Goal: Task Accomplishment & Management: Use online tool/utility

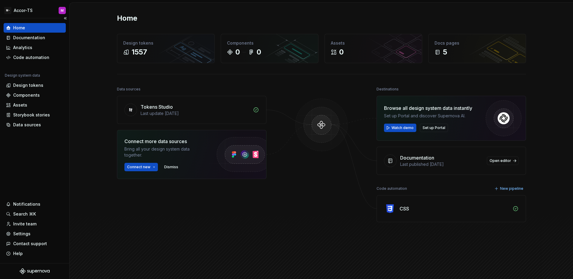
click at [32, 168] on div "Home Documentation Analytics Code automation Design system data Design tokens C…" at bounding box center [34, 140] width 69 height 245
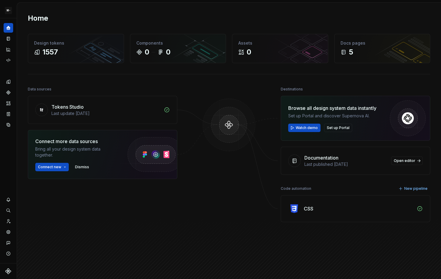
scroll to position [8, 0]
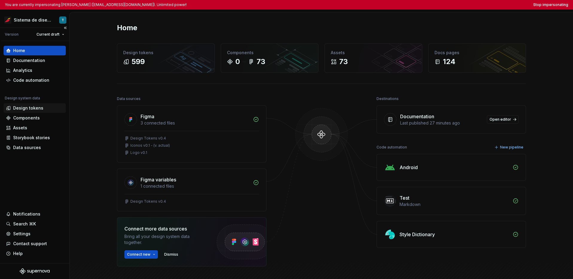
click at [30, 109] on div "Design tokens" at bounding box center [28, 108] width 30 height 6
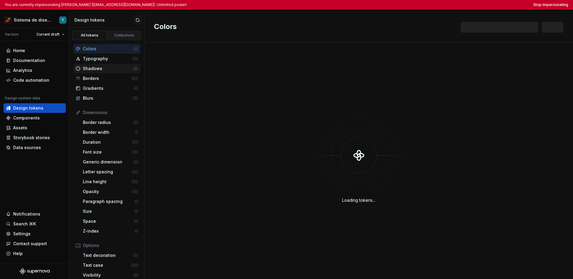
click at [102, 72] on div "Shadows" at bounding box center [106, 69] width 67 height 10
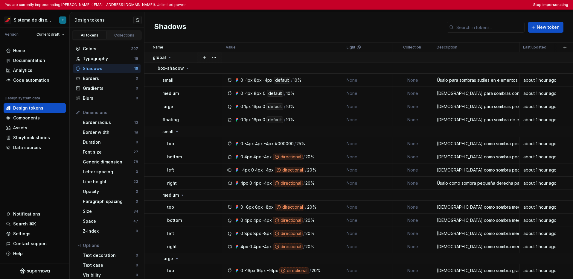
scroll to position [7, 0]
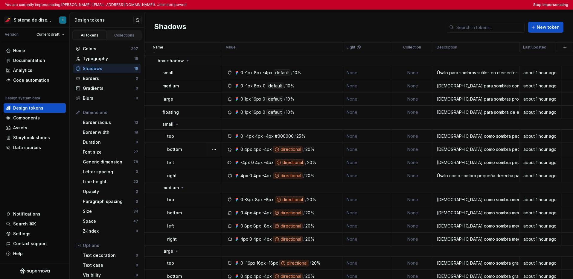
click at [281, 149] on div "directional" at bounding box center [288, 149] width 30 height 7
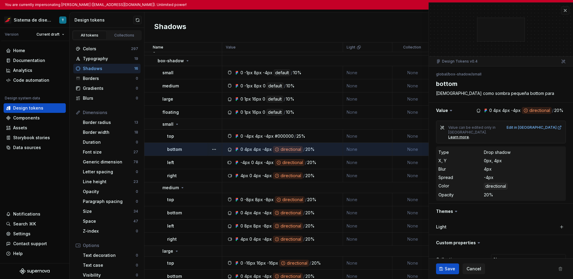
click at [304, 34] on div "Shadows New token" at bounding box center [359, 27] width 429 height 30
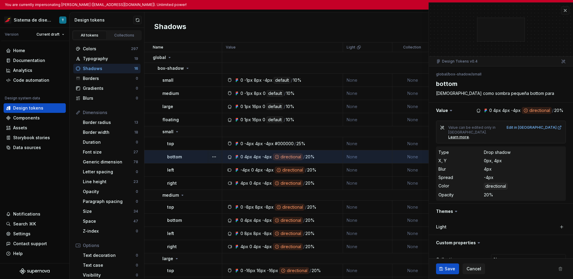
click at [303, 29] on div "Shadows New token" at bounding box center [359, 27] width 429 height 30
type textarea "*"
click at [279, 28] on div "Shadows New token" at bounding box center [359, 27] width 429 height 30
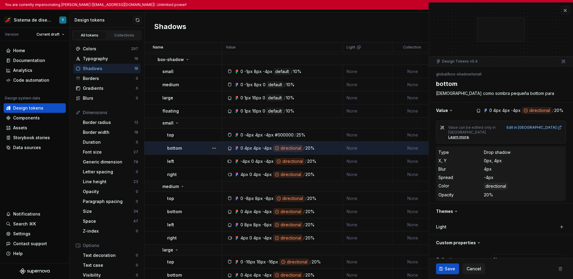
scroll to position [5, 0]
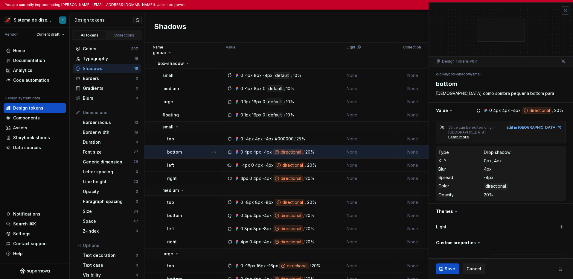
click at [441, 11] on button "button" at bounding box center [565, 10] width 8 height 8
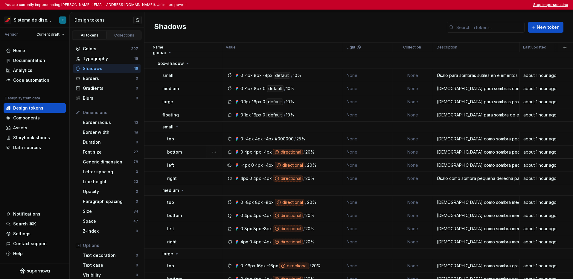
click at [441, 6] on button "Stop impersonating" at bounding box center [551, 4] width 35 height 5
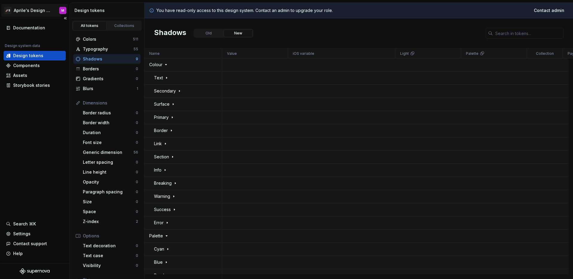
click at [28, 9] on html "🚀S Aprile's Design System M Documentation Design system data Design tokens Comp…" at bounding box center [286, 139] width 573 height 279
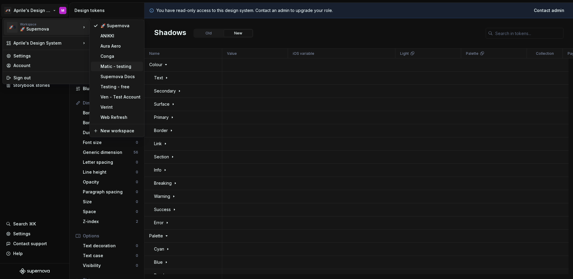
click at [104, 66] on div "Matic - testing" at bounding box center [121, 66] width 40 height 6
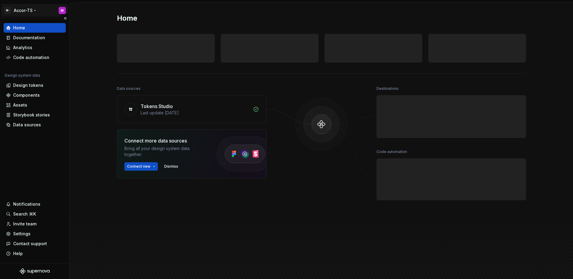
click at [29, 8] on html "M- Accor-TS M Home Documentation Analytics Code automation Design system data D…" at bounding box center [286, 139] width 573 height 279
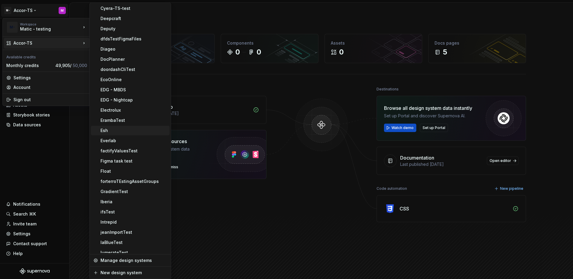
scroll to position [236, 0]
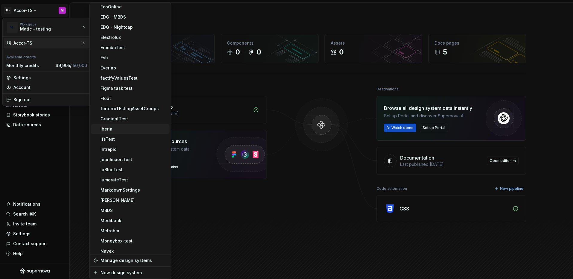
click at [126, 131] on div "Iberia" at bounding box center [134, 129] width 67 height 6
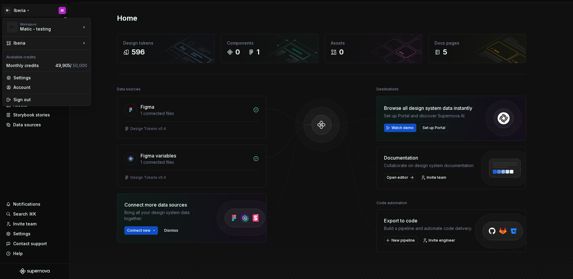
click at [21, 11] on html "M- Iberia M Home Documentation Analytics Code automation Design system data Des…" at bounding box center [286, 139] width 573 height 279
click at [49, 162] on html "M- Iberia M Home Documentation Analytics Code automation Design system data Des…" at bounding box center [286, 139] width 573 height 279
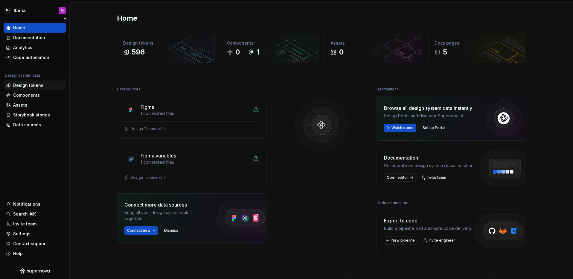
click at [35, 87] on div "Design tokens" at bounding box center [28, 85] width 30 height 6
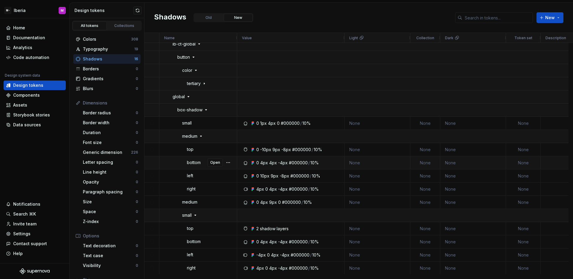
scroll to position [1457, 0]
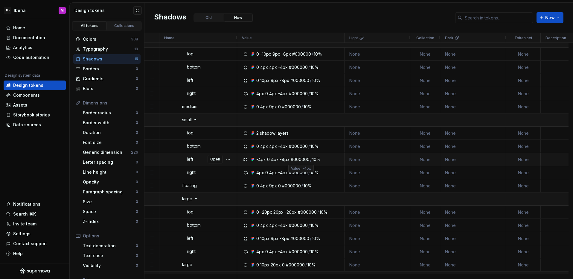
click at [288, 159] on div "-4px" at bounding box center [285, 160] width 10 height 6
click at [291, 159] on div "#000000" at bounding box center [300, 160] width 19 height 6
click at [292, 159] on div "#000000" at bounding box center [300, 160] width 19 height 6
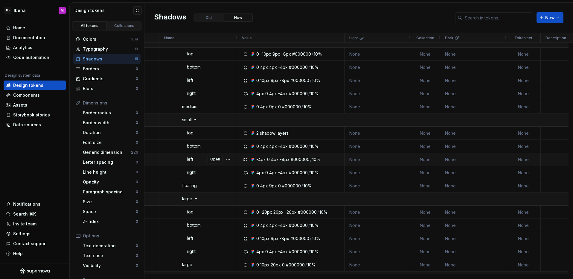
click at [296, 157] on div "#000000" at bounding box center [300, 160] width 19 height 6
click at [297, 93] on div "#000000" at bounding box center [298, 94] width 19 height 6
click at [19, 13] on html "M- Iberia M Home Documentation Analytics Code automation Design system data Des…" at bounding box center [286, 139] width 573 height 279
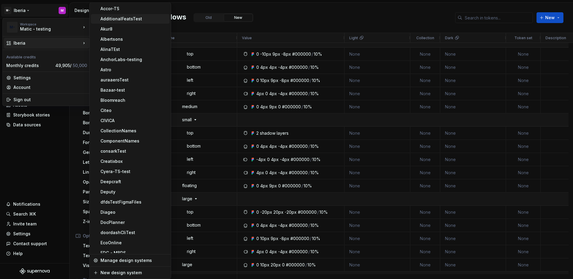
click at [148, 18] on div "AdditionalFeatsTest" at bounding box center [134, 19] width 67 height 6
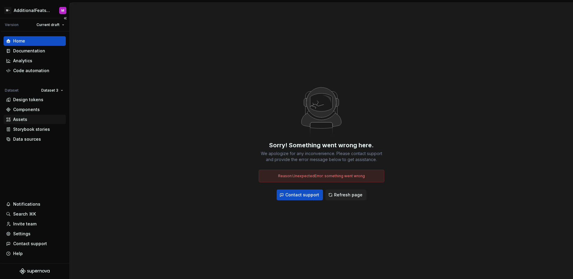
click at [29, 116] on div "Assets" at bounding box center [34, 119] width 57 height 6
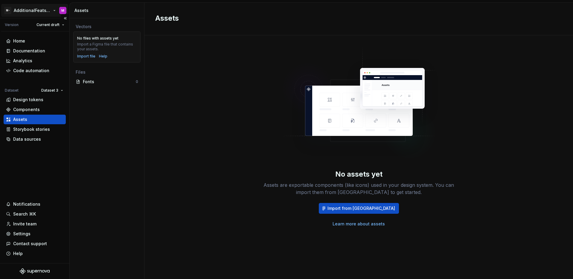
click at [36, 12] on html "M- AdditionalFeatsTest M Version Current draft Home Documentation Analytics Cod…" at bounding box center [286, 139] width 573 height 279
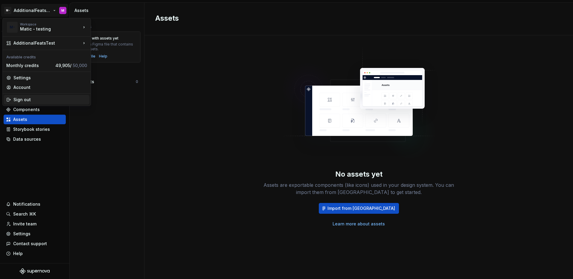
click at [65, 101] on div "Sign out" at bounding box center [50, 100] width 74 height 6
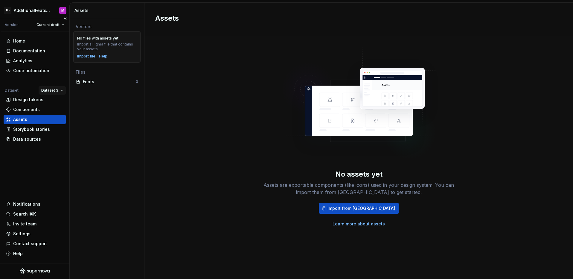
click at [56, 93] on html "M- AdditionalFeatsTest M Version Current draft Home Documentation Analytics Cod…" at bounding box center [286, 139] width 573 height 279
click at [56, 103] on div "Dataset 1" at bounding box center [69, 102] width 39 height 6
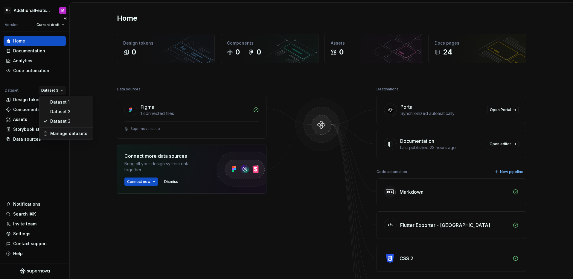
click at [48, 88] on html "M- AdditionalFeatsTest M Version Current draft Home Documentation Analytics Cod…" at bounding box center [286, 139] width 573 height 279
click at [56, 102] on div "Dataset 1" at bounding box center [69, 102] width 39 height 6
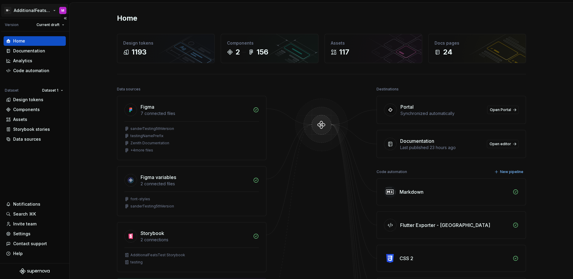
click at [34, 13] on html "M- AdditionalFeatsTest M Version Current draft Home Documentation Analytics Cod…" at bounding box center [286, 139] width 573 height 279
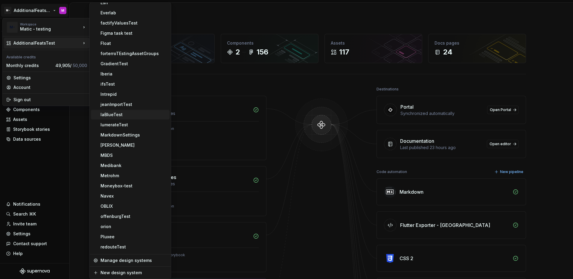
scroll to position [287, 0]
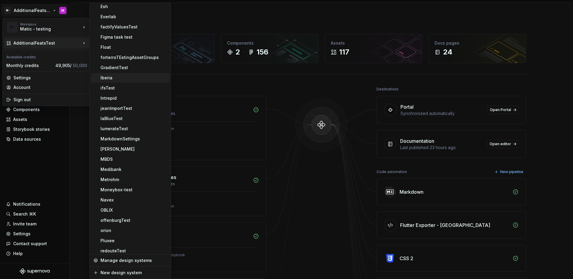
click at [129, 76] on div "Iberia" at bounding box center [134, 78] width 67 height 6
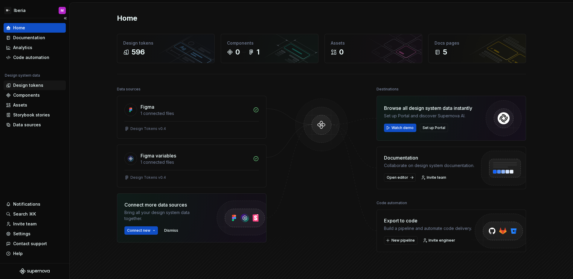
click at [28, 86] on div "Design tokens" at bounding box center [28, 85] width 30 height 6
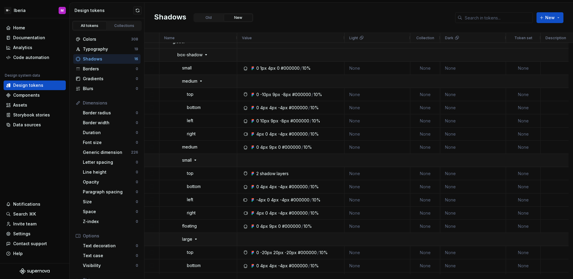
scroll to position [1413, 0]
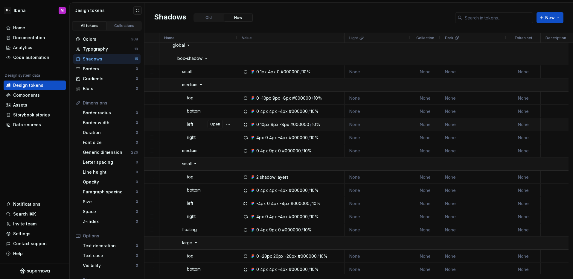
click at [297, 127] on div "#000000" at bounding box center [300, 124] width 19 height 6
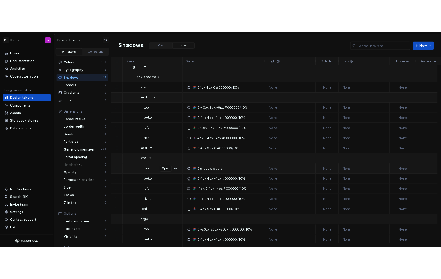
scroll to position [1445, 0]
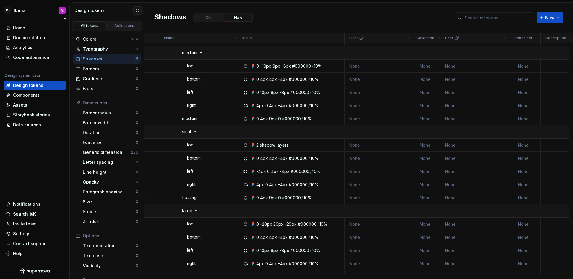
click at [38, 140] on div "Home Documentation Analytics Code automation Design system data Design tokens C…" at bounding box center [34, 140] width 69 height 245
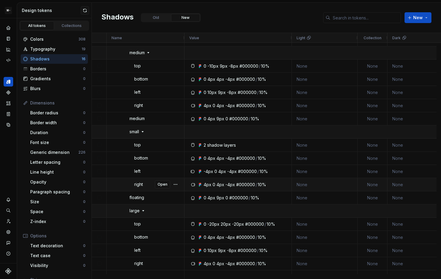
scroll to position [1452, 0]
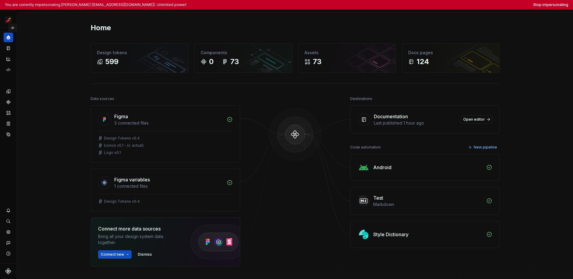
click at [12, 28] on button "Expand sidebar" at bounding box center [12, 28] width 8 height 8
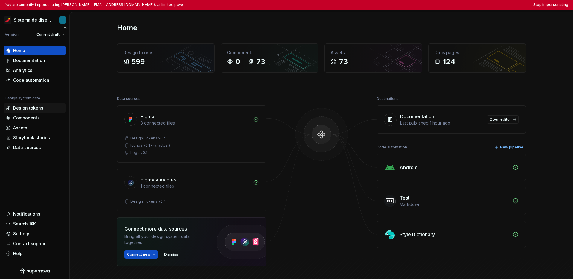
click at [28, 110] on div "Design tokens" at bounding box center [28, 108] width 30 height 6
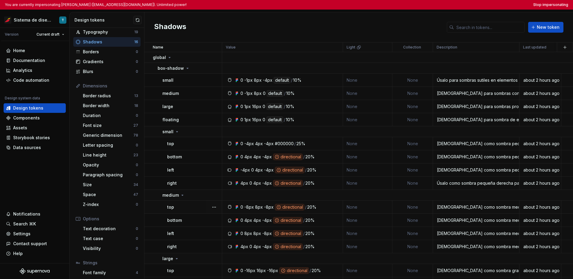
scroll to position [52, 0]
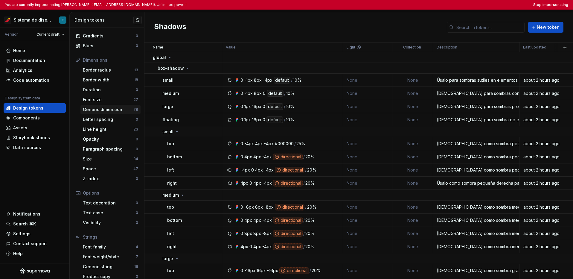
click at [122, 108] on div "Generic dimension" at bounding box center [108, 110] width 51 height 6
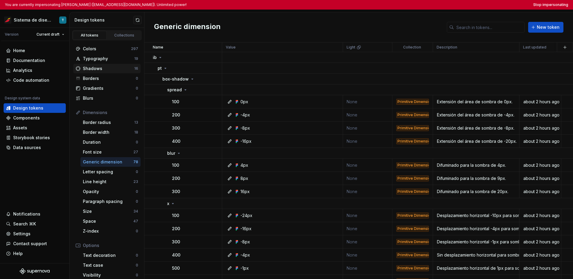
click at [114, 70] on div "Shadows" at bounding box center [108, 69] width 51 height 6
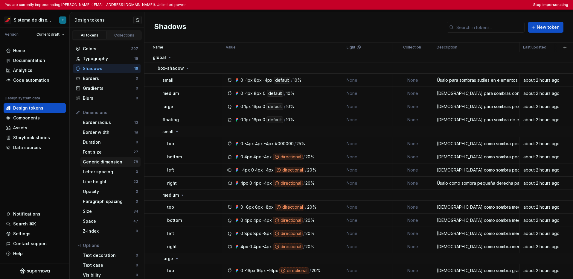
click at [112, 162] on div "Generic dimension" at bounding box center [108, 162] width 51 height 6
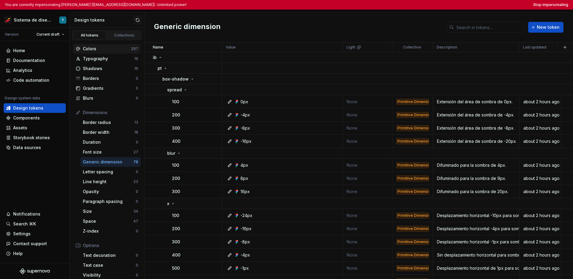
click at [106, 53] on div "Colors 297" at bounding box center [106, 49] width 67 height 10
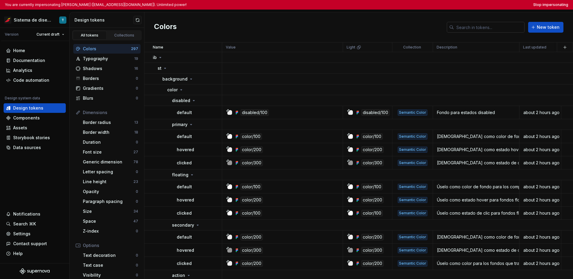
click at [441, 30] on input "text" at bounding box center [489, 27] width 71 height 11
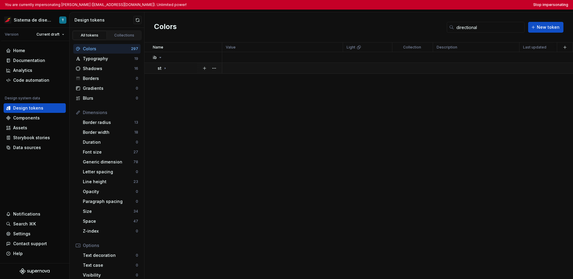
click at [164, 67] on icon at bounding box center [165, 68] width 5 height 5
click at [177, 79] on p "box-shadow" at bounding box center [175, 79] width 26 height 6
click at [181, 89] on icon at bounding box center [181, 89] width 5 height 5
click at [186, 101] on div "sm" at bounding box center [197, 101] width 50 height 6
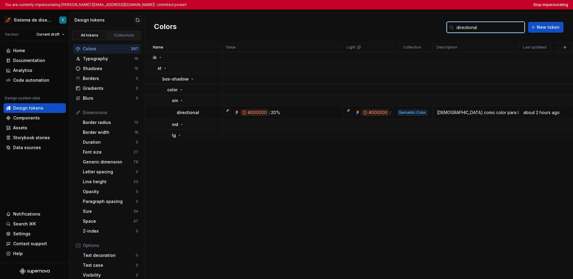
drag, startPoint x: 482, startPoint y: 27, endPoint x: 456, endPoint y: 26, distance: 25.7
click at [441, 26] on input "directional" at bounding box center [489, 27] width 71 height 11
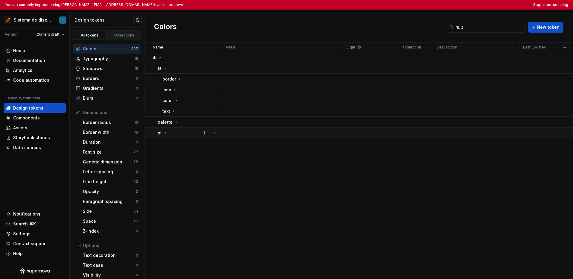
click at [167, 134] on icon at bounding box center [165, 132] width 5 height 5
click at [186, 186] on p "box-shadow" at bounding box center [175, 187] width 26 height 6
click at [184, 199] on div "color" at bounding box center [194, 198] width 54 height 6
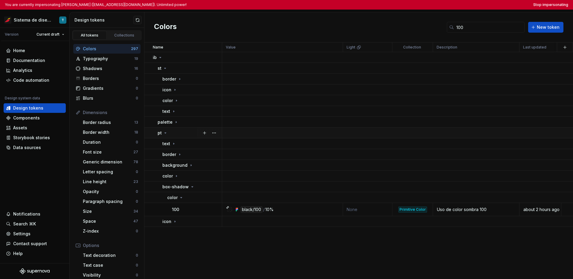
click at [167, 134] on icon at bounding box center [165, 132] width 5 height 5
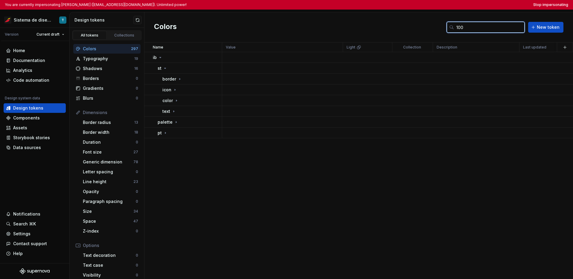
drag, startPoint x: 467, startPoint y: 28, endPoint x: 458, endPoint y: 28, distance: 9.6
click at [441, 28] on input "100" at bounding box center [489, 27] width 71 height 11
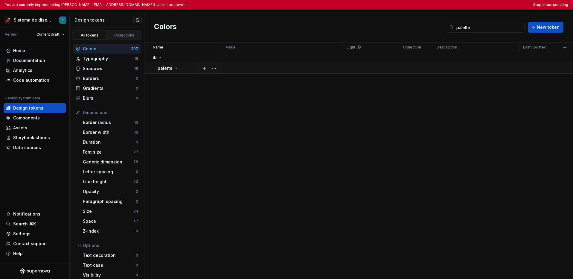
click at [176, 69] on icon at bounding box center [176, 68] width 5 height 5
click at [177, 77] on icon at bounding box center [178, 79] width 5 height 5
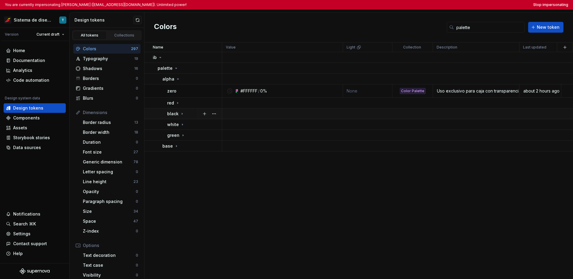
click at [183, 111] on icon at bounding box center [182, 113] width 5 height 5
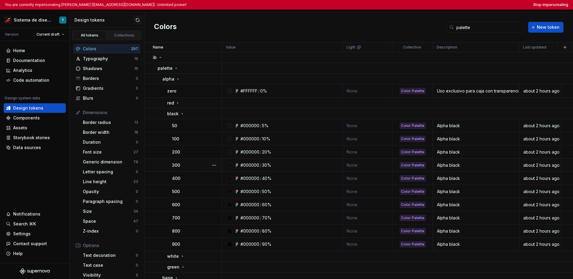
scroll to position [7, 0]
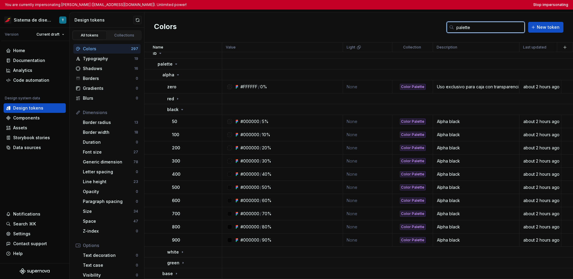
drag, startPoint x: 473, startPoint y: 28, endPoint x: 457, endPoint y: 28, distance: 16.2
click at [441, 28] on input "palette" at bounding box center [489, 27] width 71 height 11
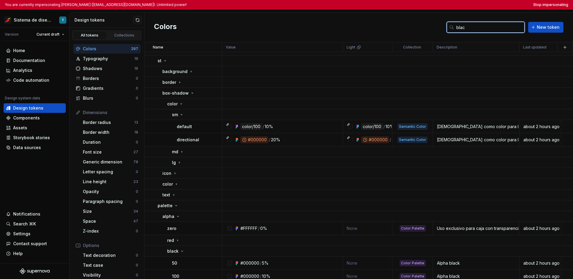
scroll to position [0, 0]
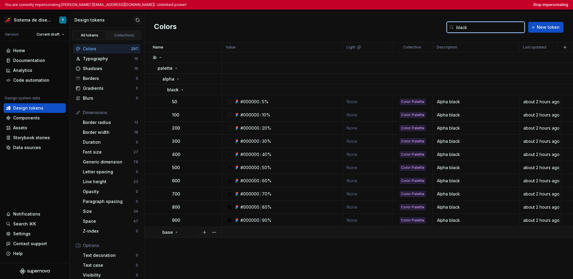
type input "black"
click at [183, 230] on div "base" at bounding box center [191, 232] width 59 height 6
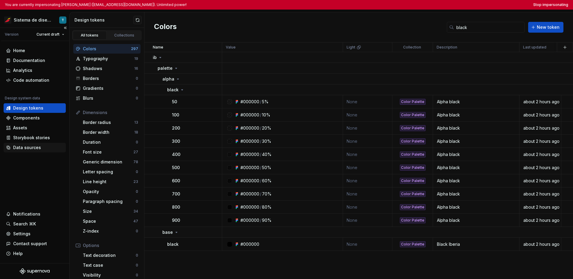
click at [23, 148] on div "Data sources" at bounding box center [27, 148] width 28 height 6
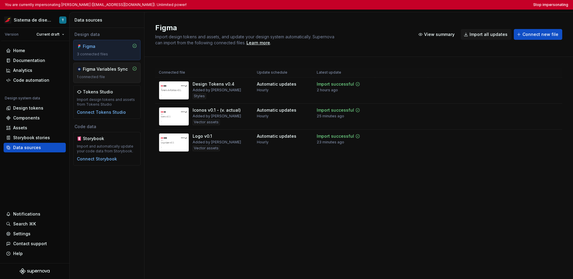
click at [106, 77] on div "1 connected file" at bounding box center [107, 77] width 60 height 5
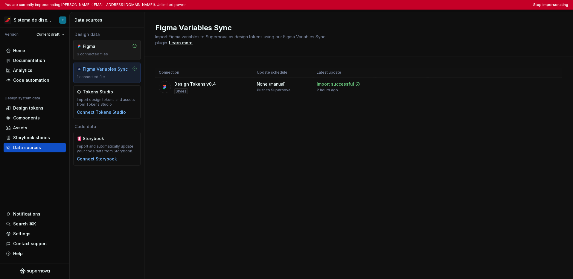
click at [112, 54] on div "3 connected files" at bounding box center [107, 54] width 60 height 5
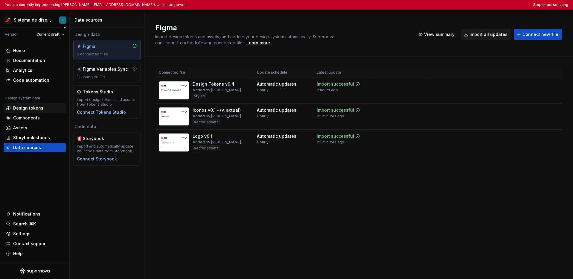
click at [33, 106] on div "Design tokens" at bounding box center [28, 108] width 30 height 6
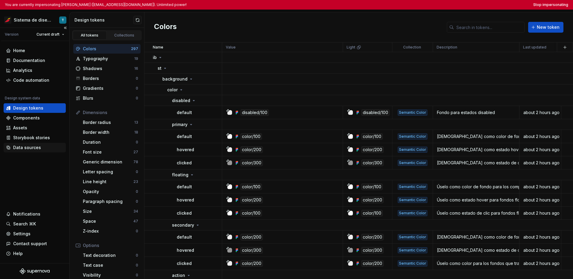
click at [43, 148] on div "Data sources" at bounding box center [34, 148] width 57 height 6
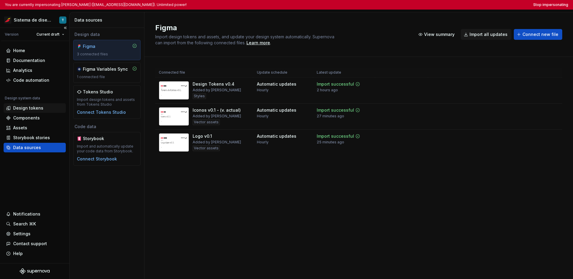
click at [34, 107] on div "Design tokens" at bounding box center [28, 108] width 30 height 6
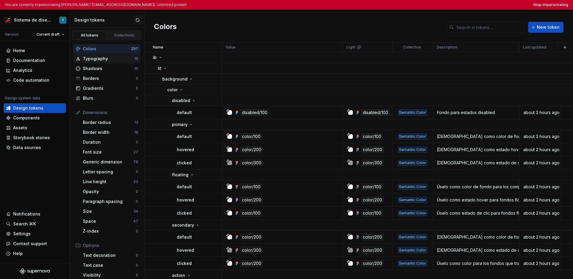
click at [114, 56] on div "Typography" at bounding box center [108, 59] width 51 height 6
click at [107, 68] on div "Shadows" at bounding box center [108, 69] width 51 height 6
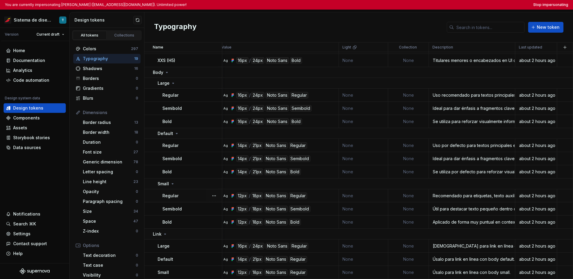
scroll to position [91, 0]
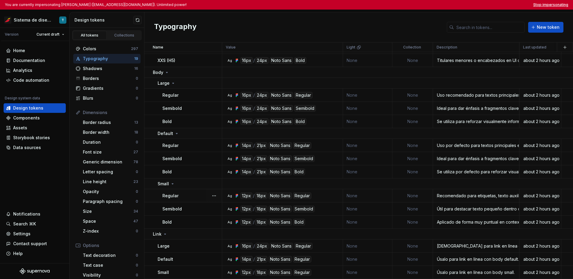
click at [441, 4] on button "Stop impersonating" at bounding box center [551, 4] width 35 height 5
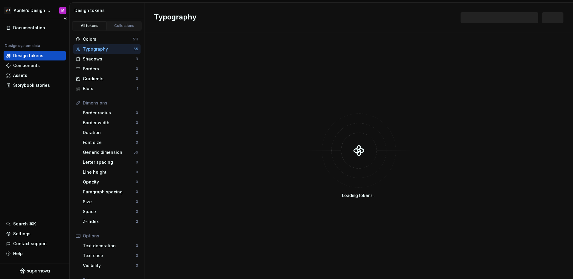
click at [55, 133] on div "Documentation Design system data Design tokens Components Assets Storybook stor…" at bounding box center [34, 140] width 69 height 245
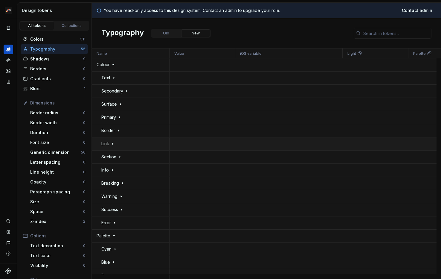
scroll to position [7, 0]
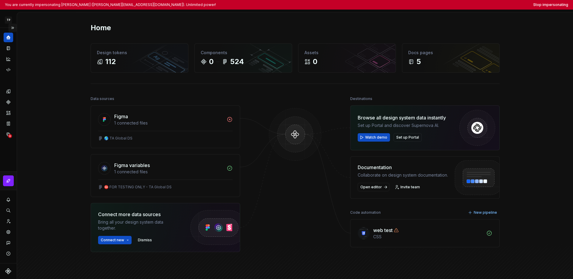
click at [11, 26] on button "Expand sidebar" at bounding box center [12, 28] width 8 height 8
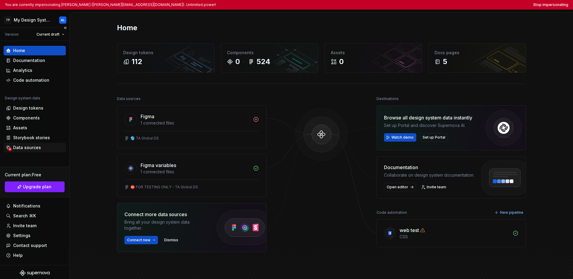
click at [27, 149] on div "Data sources" at bounding box center [27, 148] width 28 height 6
click at [24, 20] on html "You are currently impersonating [PERSON_NAME] ([PERSON_NAME][EMAIL_ADDRESS][DOM…" at bounding box center [286, 139] width 573 height 279
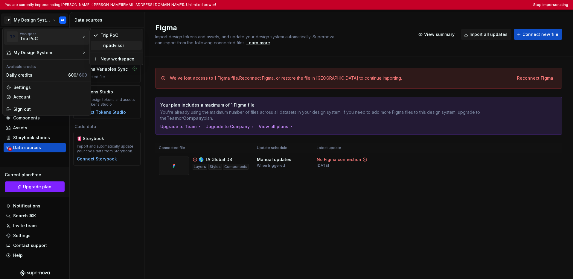
click at [104, 47] on div "Tripadvisor" at bounding box center [120, 45] width 39 height 6
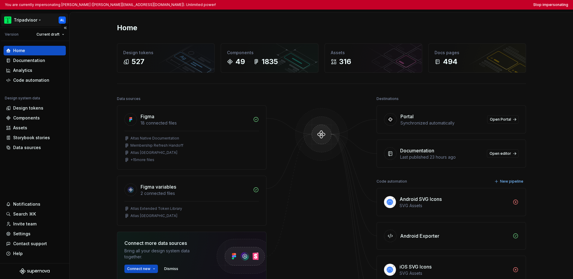
click at [34, 17] on html "You are currently impersonating [PERSON_NAME] ([PERSON_NAME][EMAIL_ADDRESS][DOM…" at bounding box center [286, 139] width 573 height 279
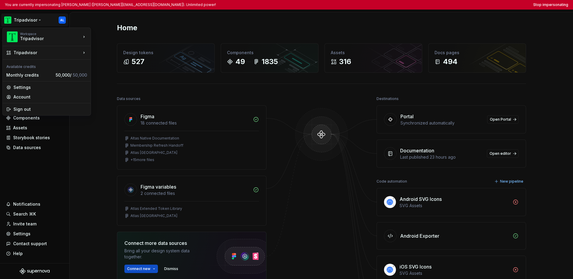
click at [26, 164] on html "You are currently impersonating Ante Lukic (alukic@tripadvisor.com). Unlimited …" at bounding box center [286, 139] width 573 height 279
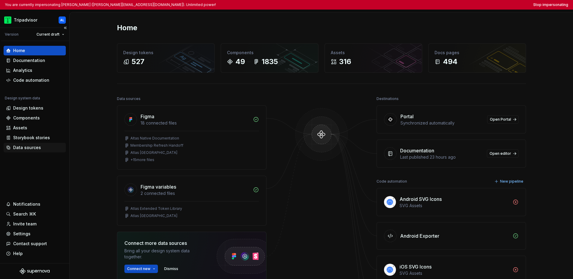
click at [25, 148] on div "Data sources" at bounding box center [27, 148] width 28 height 6
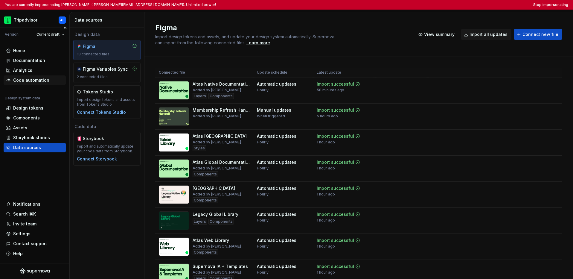
click at [32, 82] on div "Code automation" at bounding box center [31, 80] width 36 height 6
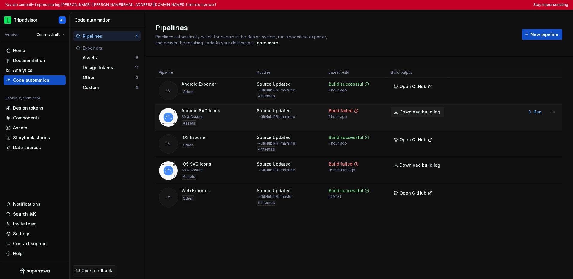
click at [414, 110] on span "Download build log" at bounding box center [420, 112] width 41 height 6
click at [27, 128] on div "Assets" at bounding box center [34, 128] width 57 height 6
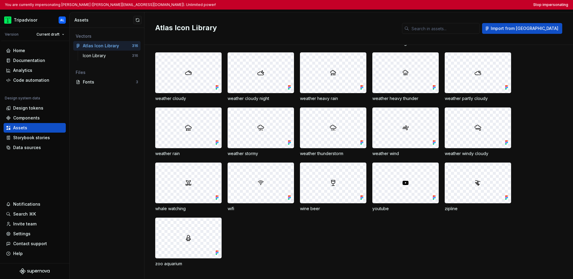
scroll to position [3322, 0]
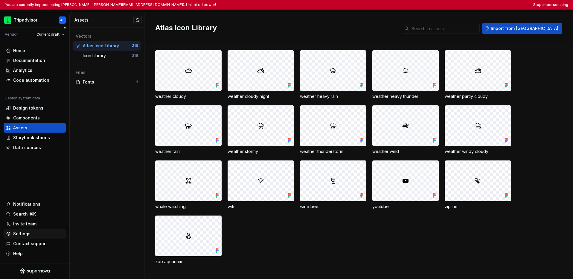
click at [26, 234] on div "Settings" at bounding box center [21, 234] width 17 height 6
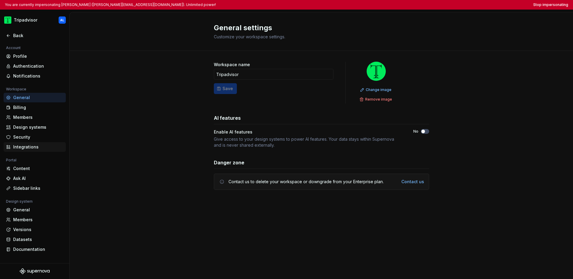
click at [36, 145] on div "Integrations" at bounding box center [38, 147] width 50 height 6
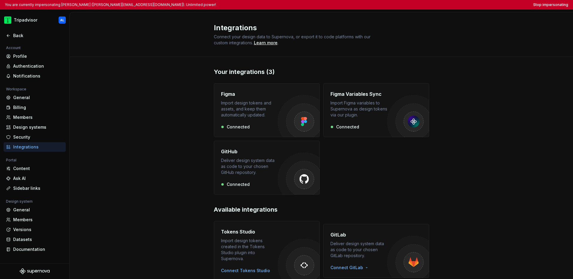
click at [258, 107] on div "Import design tokens and assets, and keep them automatically updated." at bounding box center [249, 109] width 57 height 18
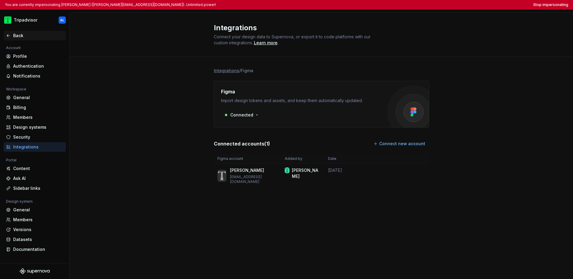
click at [14, 37] on div "Back" at bounding box center [38, 36] width 50 height 6
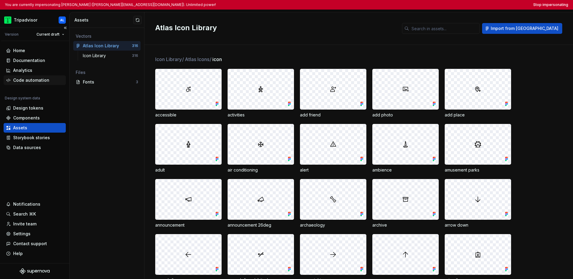
click at [32, 82] on div "Code automation" at bounding box center [31, 80] width 36 height 6
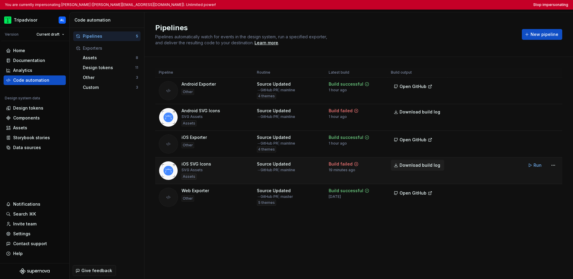
click at [411, 165] on span "Download build log" at bounding box center [420, 165] width 41 height 6
click at [421, 19] on div "Pipelines Pipelines automatically watch for events in the design system, run a …" at bounding box center [359, 34] width 429 height 45
click at [441, 3] on button "Stop impersonating" at bounding box center [551, 4] width 35 height 5
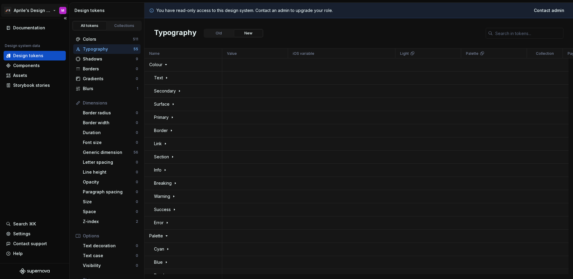
click at [33, 13] on html "🚀S Aprile's Design System M Documentation Design system data Design tokens Comp…" at bounding box center [286, 139] width 573 height 279
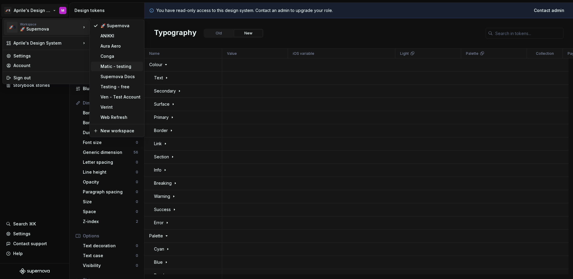
click at [130, 69] on div "Matic - testing" at bounding box center [121, 66] width 40 height 6
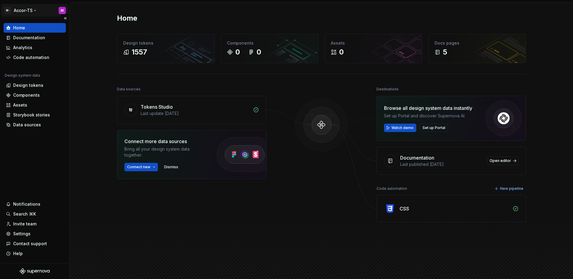
click at [28, 10] on html "M- Accor-TS M Home Documentation Analytics Code automation Design system data D…" at bounding box center [286, 139] width 573 height 279
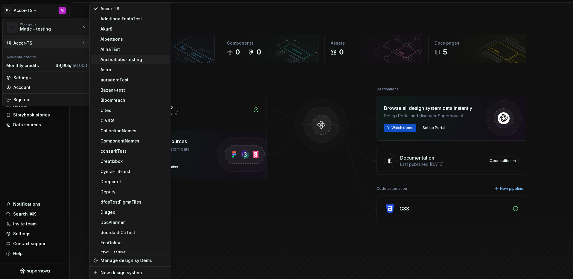
click at [128, 59] on div "AnchorLabs-testing" at bounding box center [134, 60] width 67 height 6
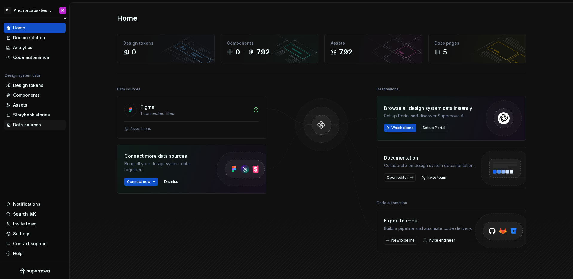
click at [26, 122] on div "Data sources" at bounding box center [27, 125] width 28 height 6
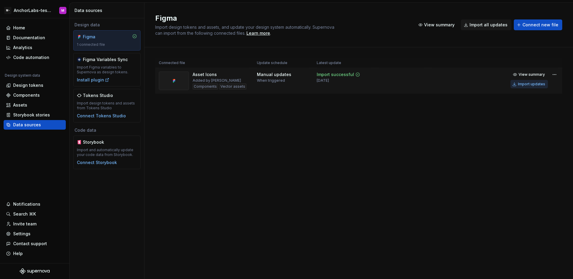
click at [530, 82] on div "Import updates" at bounding box center [531, 84] width 27 height 5
click at [499, 120] on div "Figma Import design tokens and assets, and update your design system automatica…" at bounding box center [359, 141] width 429 height 276
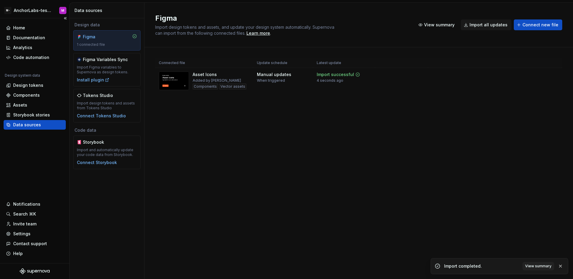
click at [48, 151] on div "Home Documentation Analytics Code automation Design system data Design tokens C…" at bounding box center [34, 140] width 69 height 245
click at [35, 59] on div "Code automation" at bounding box center [31, 57] width 36 height 6
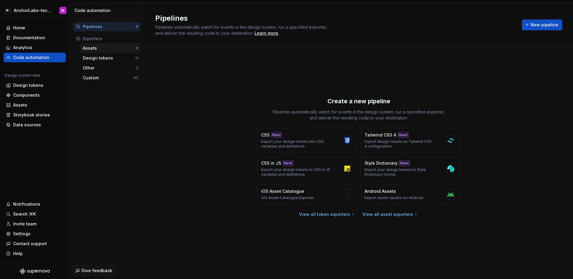
click at [106, 51] on div "Assets" at bounding box center [109, 48] width 53 height 6
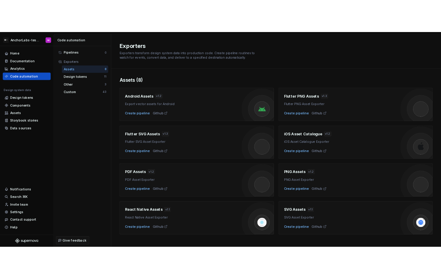
scroll to position [7, 0]
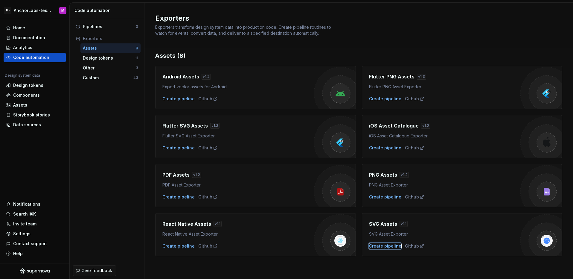
click at [387, 248] on div "Create pipeline" at bounding box center [385, 246] width 32 height 6
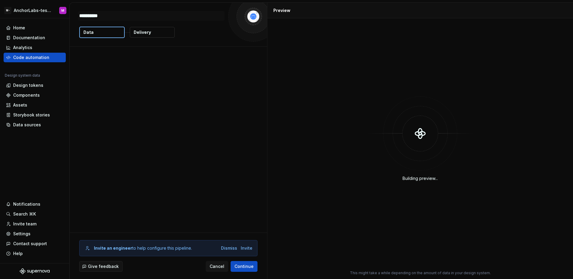
type textarea "*"
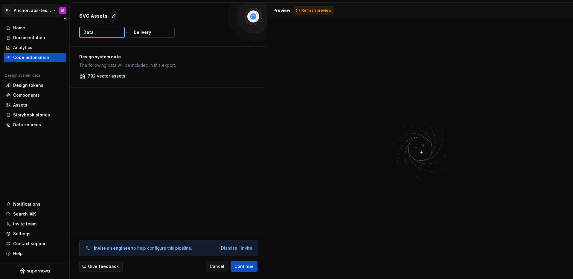
click at [42, 12] on html "M- AnchorLabs-testing M Home Documentation Analytics Code automation Design sys…" at bounding box center [286, 139] width 573 height 279
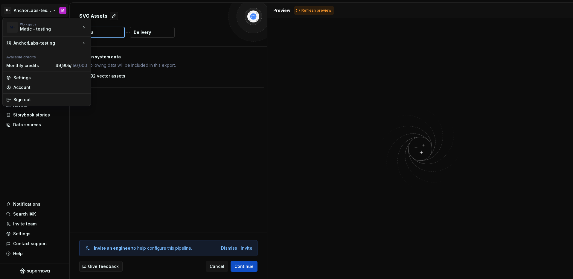
click at [28, 4] on html "M- AnchorLabs-testing M Home Documentation Analytics Code automation Design sys…" at bounding box center [286, 139] width 573 height 279
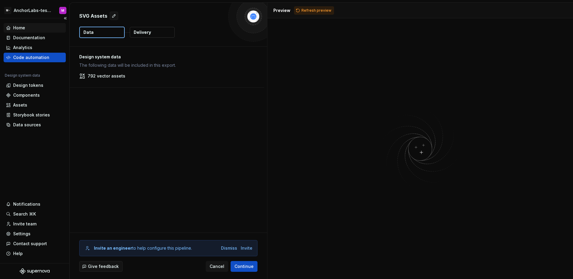
click at [37, 30] on div "Home" at bounding box center [34, 28] width 57 height 6
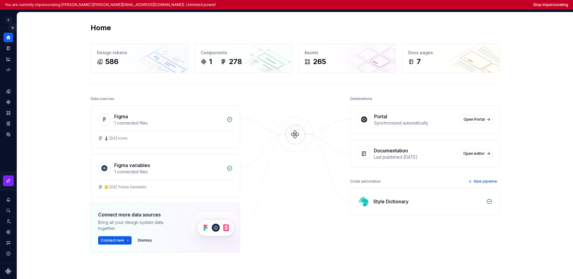
click at [14, 27] on button "Expand sidebar" at bounding box center [12, 28] width 8 height 8
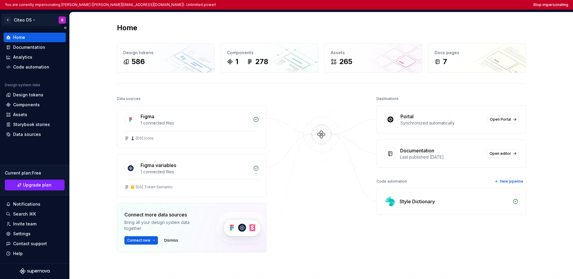
click at [18, 20] on html "You are currently impersonating Benjamin (benjamin.margoux.p@citeo.com). Unlimi…" at bounding box center [286, 139] width 573 height 279
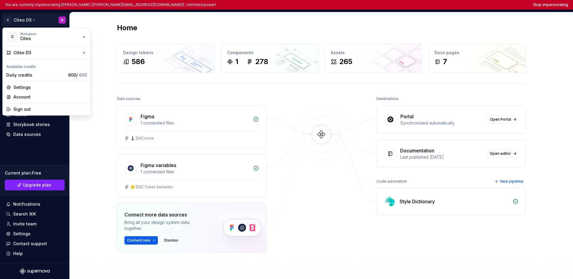
click at [441, 5] on html "You are currently impersonating Benjamin (benjamin.margoux.p@citeo.com). Unlimi…" at bounding box center [286, 139] width 573 height 279
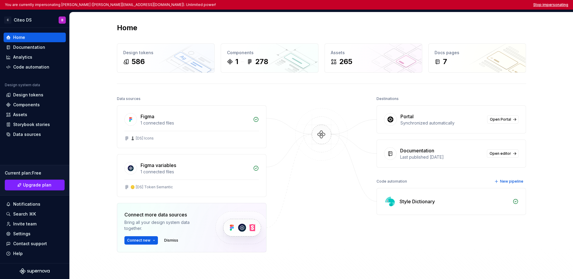
click at [441, 4] on button "Stop impersonating" at bounding box center [551, 4] width 35 height 5
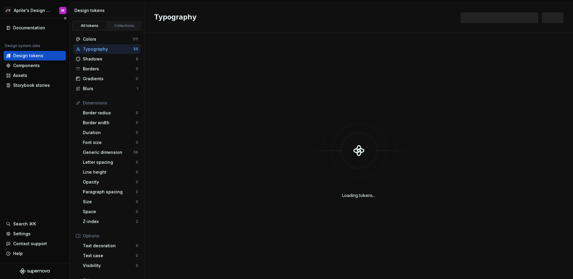
click at [31, 188] on div "Documentation Design system data Design tokens Components Assets Storybook stor…" at bounding box center [34, 140] width 69 height 245
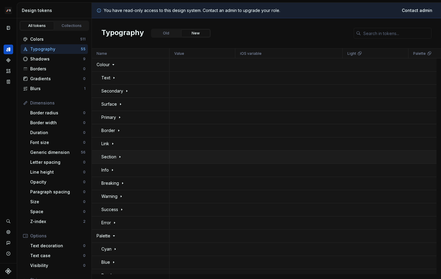
scroll to position [4, 0]
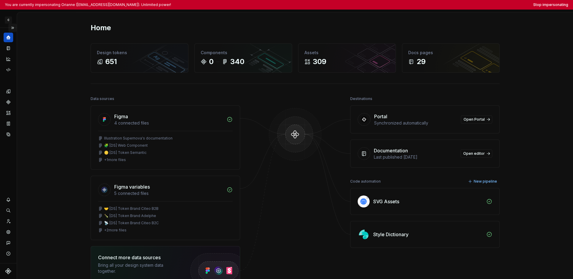
click at [14, 28] on button "Expand sidebar" at bounding box center [12, 28] width 8 height 8
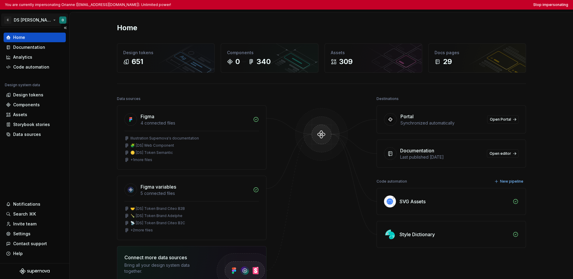
click at [19, 22] on html "You are currently impersonating Orianne ([EMAIL_ADDRESS][DOMAIN_NAME]). Unlimit…" at bounding box center [286, 139] width 573 height 279
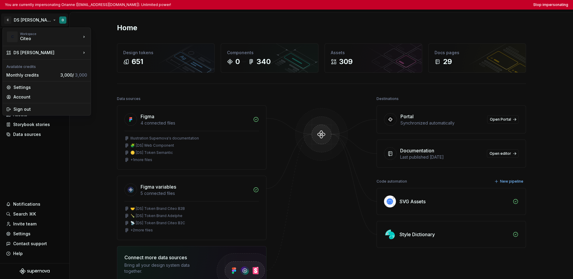
click at [27, 152] on html "You are currently impersonating Orianne ([EMAIL_ADDRESS][DOMAIN_NAME]). Unlimit…" at bounding box center [286, 139] width 573 height 279
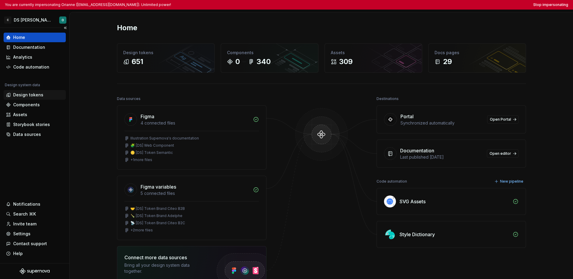
click at [24, 95] on div "Design tokens" at bounding box center [28, 95] width 30 height 6
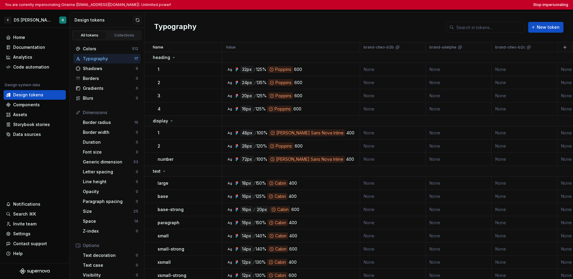
click at [259, 24] on div "Typography New token" at bounding box center [359, 27] width 429 height 30
click at [116, 53] on div "Colors 512" at bounding box center [106, 49] width 67 height 10
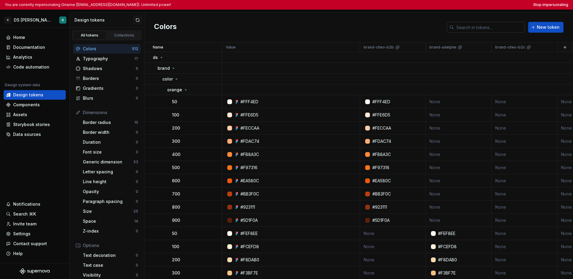
click at [441, 31] on input "text" at bounding box center [489, 27] width 71 height 11
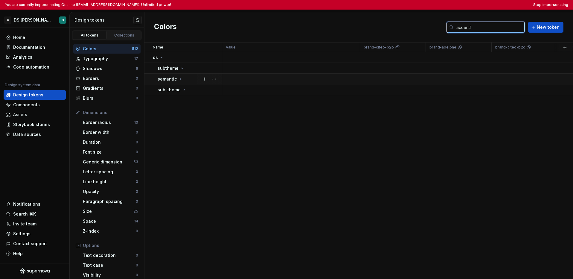
type input "accent1"
click at [183, 79] on div "semantic" at bounding box center [190, 79] width 64 height 6
click at [180, 90] on div "color" at bounding box center [191, 90] width 59 height 6
click at [181, 99] on p "accent1" at bounding box center [175, 101] width 16 height 6
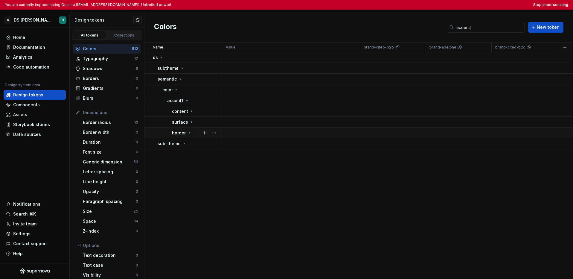
click at [191, 132] on icon at bounding box center [189, 132] width 5 height 5
click at [182, 68] on icon at bounding box center [182, 67] width 1 height 1
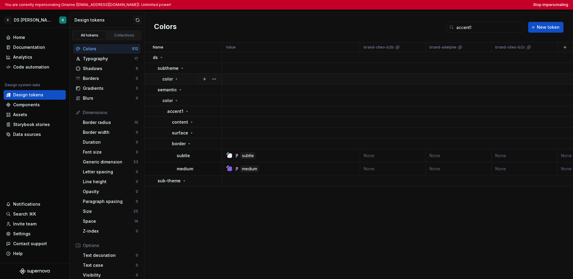
click at [177, 77] on icon at bounding box center [176, 79] width 5 height 5
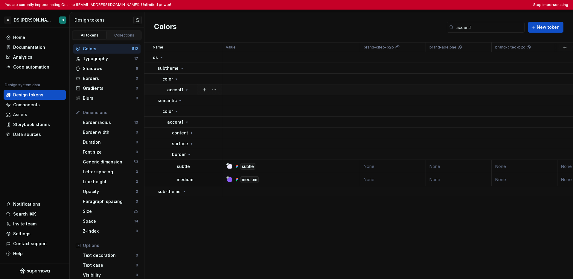
click at [183, 89] on div "accent1" at bounding box center [178, 90] width 22 height 6
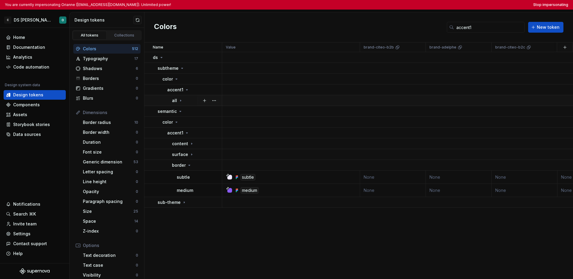
click at [187, 105] on td "all" at bounding box center [184, 100] width 78 height 11
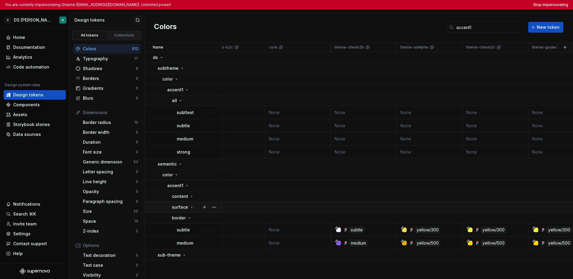
scroll to position [0, 295]
click at [441, 5] on button "Stop impersonating" at bounding box center [551, 4] width 35 height 5
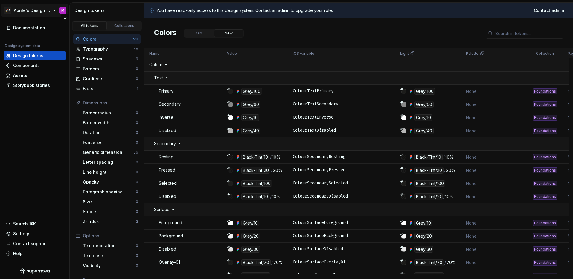
click at [33, 10] on html "🚀S Aprile's Design System M Documentation Design system data Design tokens Comp…" at bounding box center [286, 139] width 573 height 279
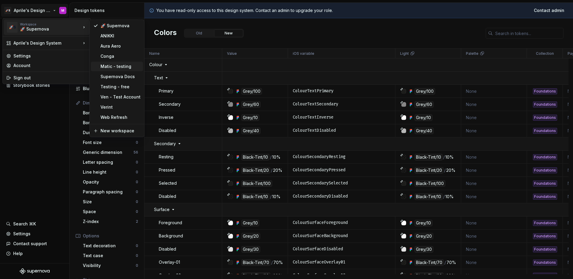
click at [120, 65] on div "Matic - testing" at bounding box center [121, 66] width 40 height 6
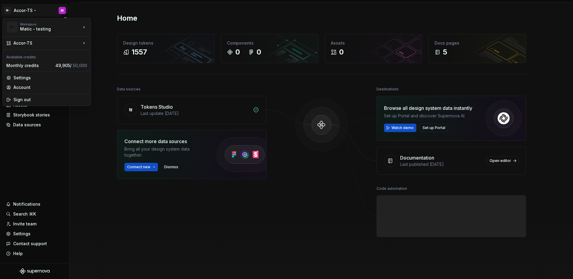
click at [28, 12] on html "M- Accor-TS M Home Documentation Analytics Code automation Design system data D…" at bounding box center [286, 139] width 573 height 279
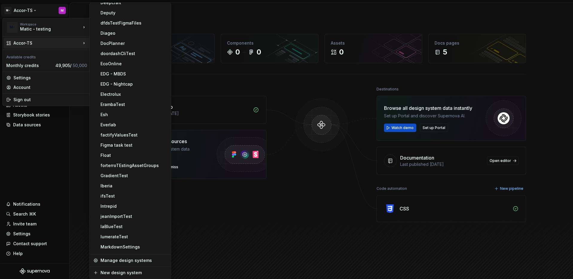
scroll to position [187, 0]
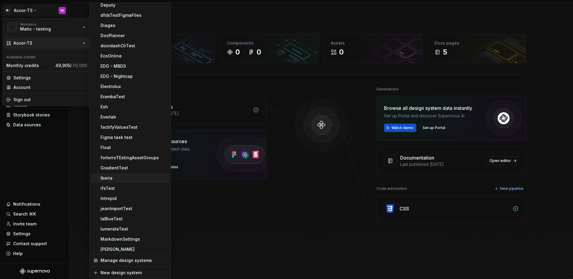
click at [117, 177] on div "Iberia" at bounding box center [134, 178] width 67 height 6
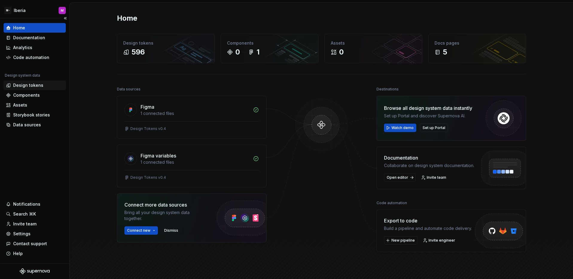
click at [24, 84] on div "Design tokens" at bounding box center [28, 85] width 30 height 6
click at [22, 84] on div "Design tokens" at bounding box center [28, 85] width 30 height 6
click at [25, 88] on div "Design tokens" at bounding box center [28, 85] width 30 height 6
click at [31, 158] on div "Home Documentation Analytics Code automation Design system data Design tokens C…" at bounding box center [34, 140] width 69 height 245
click at [34, 87] on div "Design tokens" at bounding box center [28, 85] width 30 height 6
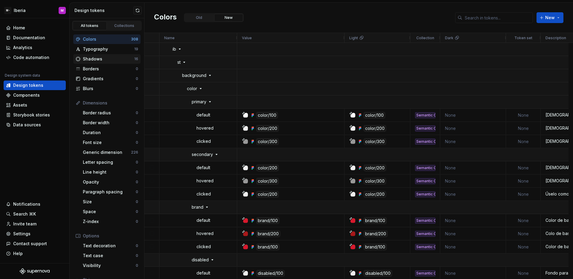
click at [106, 63] on div "Shadows 16" at bounding box center [106, 59] width 67 height 10
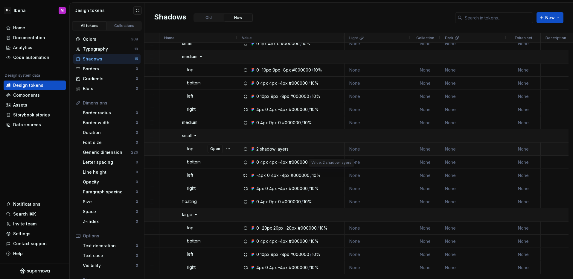
scroll to position [1413, 0]
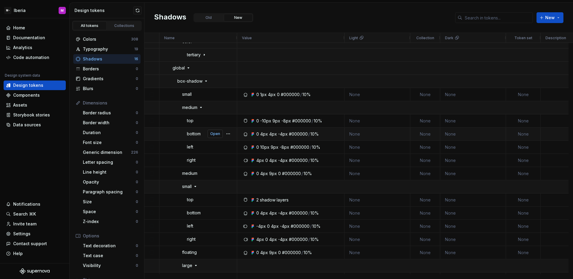
click at [215, 134] on span "Open" at bounding box center [215, 133] width 10 height 5
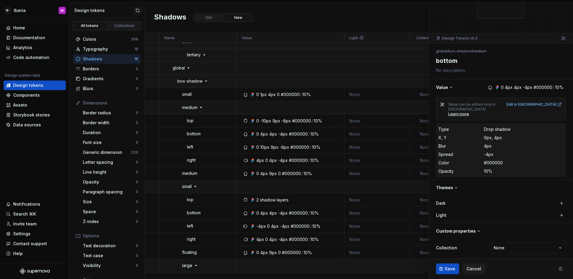
click at [493, 135] on div "0px, 4px" at bounding box center [493, 138] width 18 height 6
click at [501, 135] on dd "0px, 4px" at bounding box center [524, 138] width 80 height 6
click at [501, 135] on div "0px, 4px" at bounding box center [493, 138] width 18 height 6
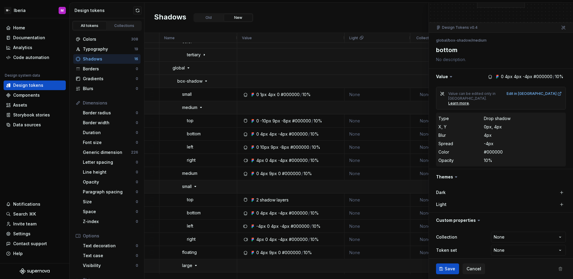
click at [498, 149] on div "#000000" at bounding box center [493, 152] width 19 height 6
click at [495, 149] on div "#000000" at bounding box center [493, 152] width 19 height 6
click at [490, 157] on div "10%" at bounding box center [488, 160] width 8 height 6
drag, startPoint x: 493, startPoint y: 139, endPoint x: 492, endPoint y: 127, distance: 11.7
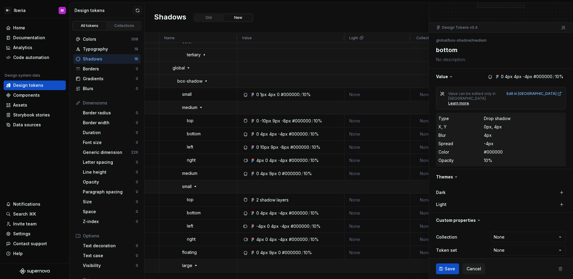
click at [493, 141] on div "-4px" at bounding box center [489, 144] width 10 height 6
drag, startPoint x: 492, startPoint y: 127, endPoint x: 491, endPoint y: 124, distance: 3.6
click at [492, 132] on dd "4px" at bounding box center [524, 135] width 80 height 6
click at [491, 124] on div "0px, 4px" at bounding box center [493, 127] width 18 height 6
drag, startPoint x: 486, startPoint y: 113, endPoint x: 505, endPoint y: 141, distance: 33.5
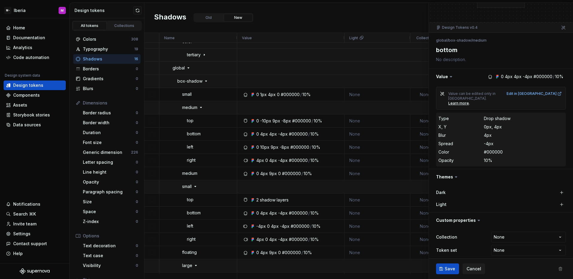
click at [505, 141] on dl "Type Drop shadow X, Y 0px, 4px Blur 4px Spread -4px Color #000000 Opacity 10%" at bounding box center [501, 139] width 125 height 49
click at [501, 142] on div "Spread -4px" at bounding box center [501, 143] width 125 height 7
drag, startPoint x: 494, startPoint y: 154, endPoint x: 482, endPoint y: 114, distance: 41.7
click at [482, 115] on dl "Type Drop shadow X, Y 0px, 4px Blur 4px Spread -4px Color #000000 Opacity 10%" at bounding box center [501, 139] width 125 height 49
click at [474, 132] on dt "Blur" at bounding box center [461, 135] width 45 height 6
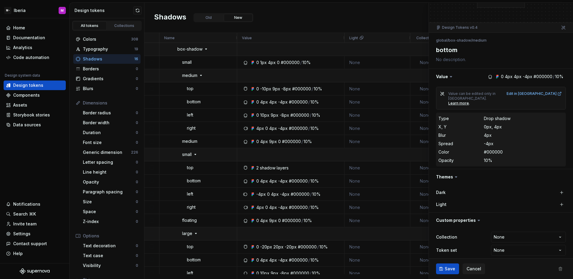
click at [488, 135] on dl "Type Drop shadow X, Y 0px, 4px Blur 4px Spread -4px Color #000000 Opacity 10%" at bounding box center [501, 139] width 125 height 49
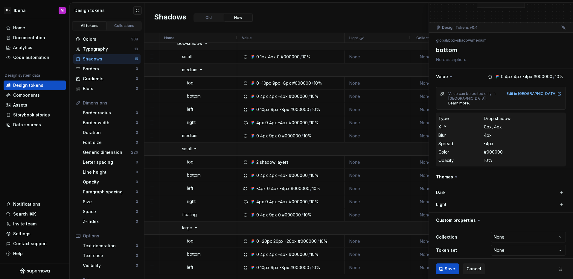
scroll to position [1270, 0]
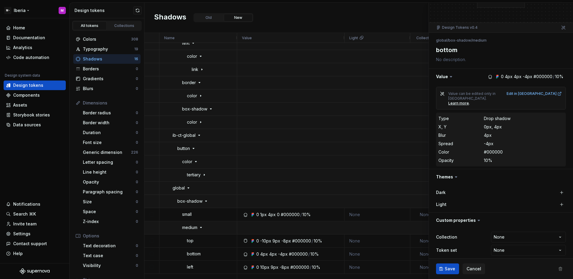
click at [25, 11] on html "M- Iberia M Home Documentation Analytics Code automation Design system data Des…" at bounding box center [286, 139] width 573 height 279
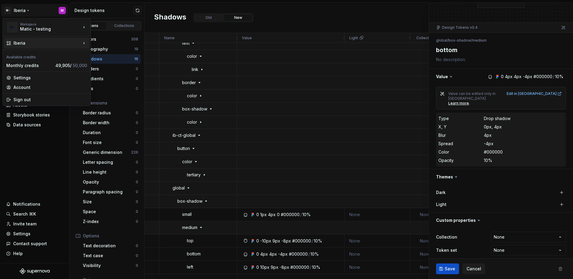
type textarea "*"
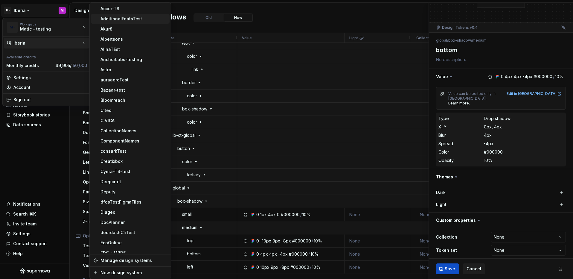
click at [112, 19] on div "AdditionalFeatsTest" at bounding box center [134, 19] width 67 height 6
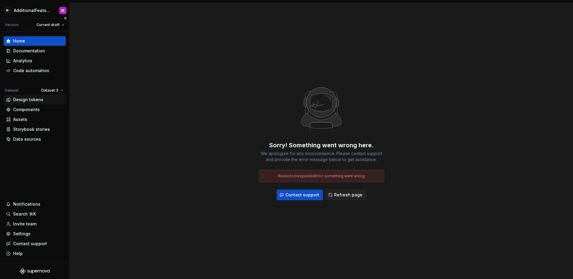
click at [35, 97] on div "Design tokens" at bounding box center [28, 100] width 30 height 6
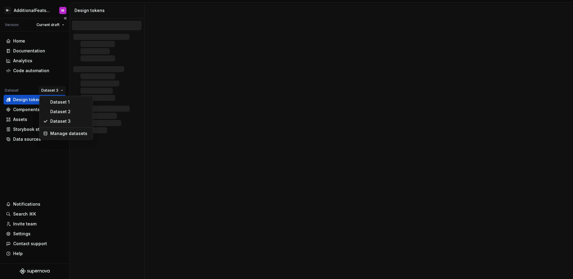
click at [43, 88] on html "M- AdditionalFeatsTest M Version Current draft Home Documentation Analytics Cod…" at bounding box center [286, 139] width 573 height 279
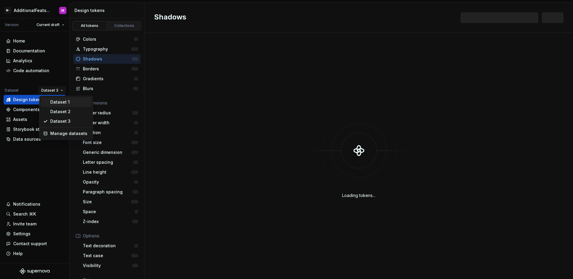
click at [56, 98] on div "Dataset 1" at bounding box center [66, 102] width 51 height 10
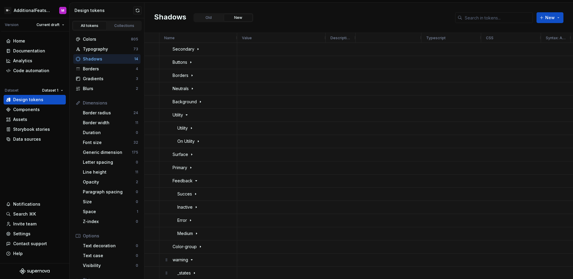
click at [118, 61] on div "Shadows" at bounding box center [108, 59] width 51 height 6
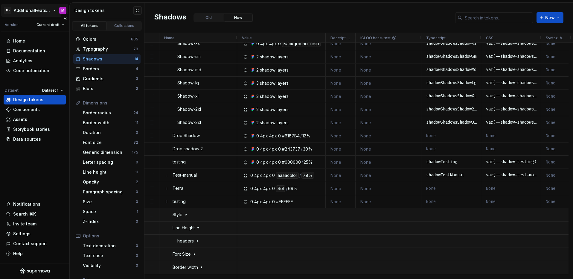
click at [30, 13] on html "M- AdditionalFeatsTest M Version Current draft Home Documentation Analytics Cod…" at bounding box center [286, 139] width 573 height 279
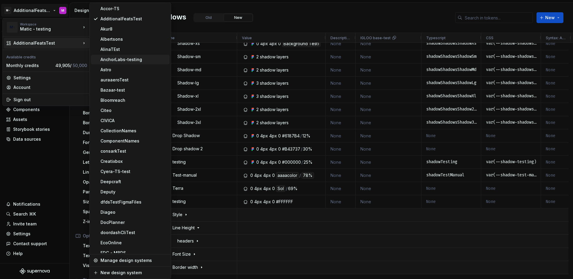
click at [131, 62] on div "AnchorLabs-testing" at bounding box center [134, 60] width 67 height 6
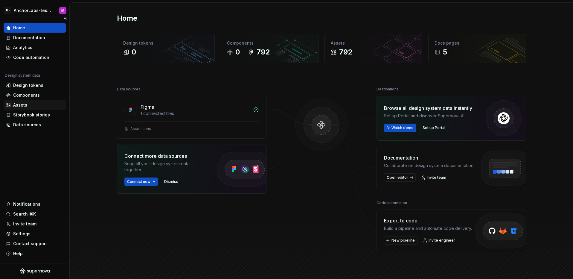
click at [25, 105] on div "Assets" at bounding box center [20, 105] width 14 height 6
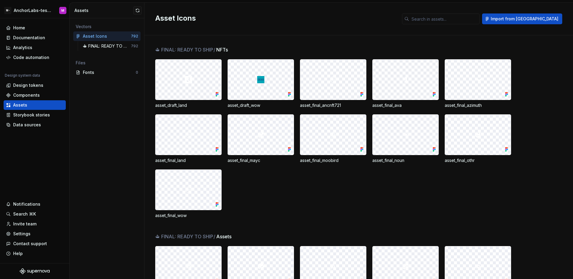
click at [102, 120] on div "Vectors Asset Icons 792 ⛴ FINAL: READY TO SHIP 792 Files Fonts 0" at bounding box center [107, 148] width 75 height 261
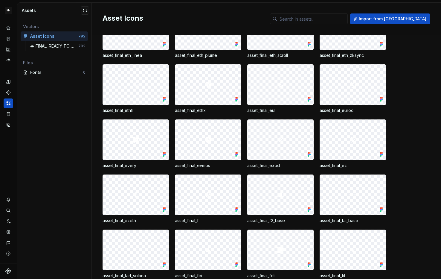
scroll to position [2795, 0]
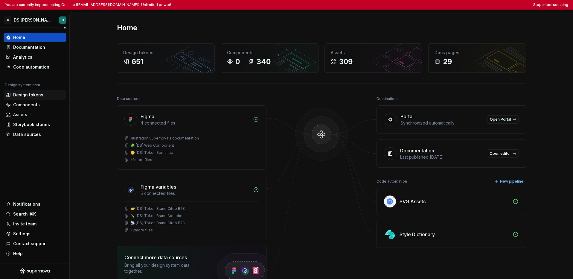
click at [28, 96] on div "Design tokens" at bounding box center [28, 95] width 30 height 6
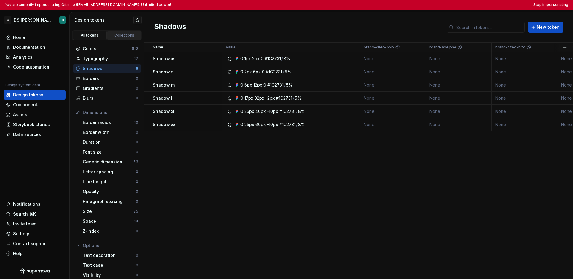
click at [112, 34] on div "Collections" at bounding box center [125, 35] width 30 height 5
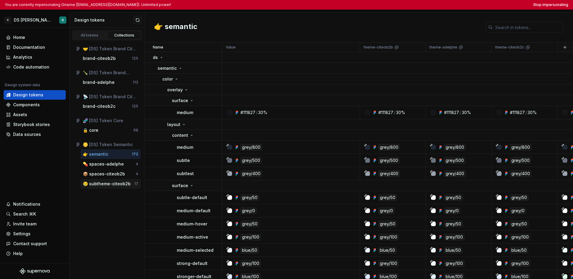
click at [109, 183] on div "🥲 subtheme-citeob2b" at bounding box center [107, 184] width 48 height 6
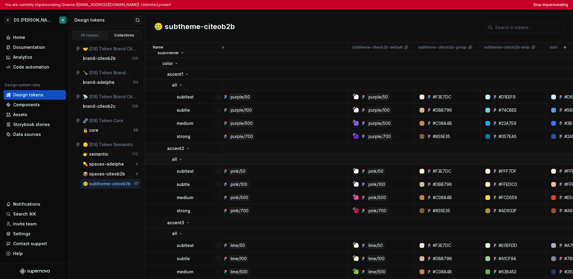
scroll to position [16, 0]
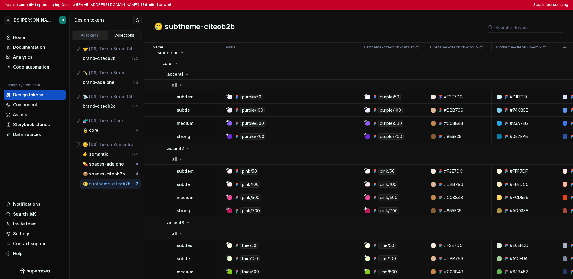
click at [95, 37] on div "All tokens" at bounding box center [90, 35] width 30 height 5
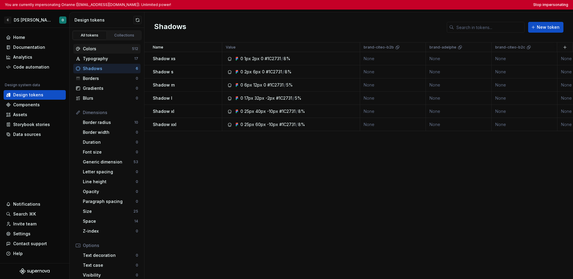
click at [107, 50] on div "Colors" at bounding box center [107, 49] width 49 height 6
click at [441, 30] on input "text" at bounding box center [489, 27] width 71 height 11
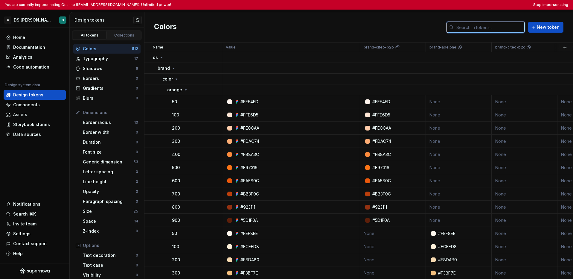
click at [441, 30] on input "text" at bounding box center [489, 27] width 71 height 11
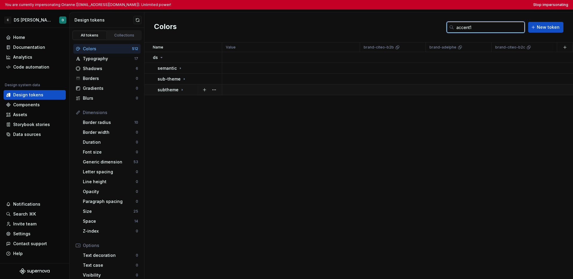
type input "accent1"
click at [182, 88] on icon at bounding box center [182, 89] width 5 height 5
click at [180, 101] on div "color" at bounding box center [191, 101] width 59 height 6
click at [182, 114] on p "accent1" at bounding box center [175, 111] width 16 height 6
click at [180, 122] on icon at bounding box center [180, 121] width 1 height 1
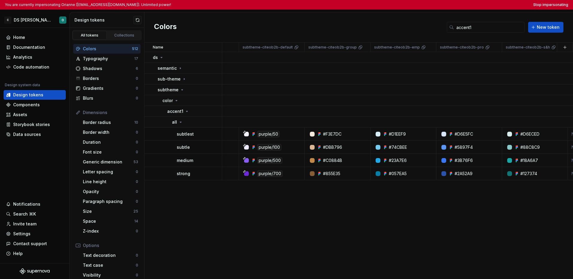
scroll to position [0, 1300]
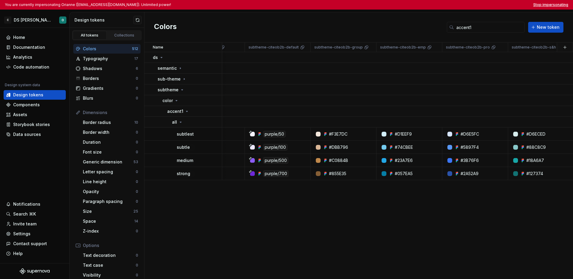
click at [441, 6] on button "Stop impersonating" at bounding box center [551, 4] width 35 height 5
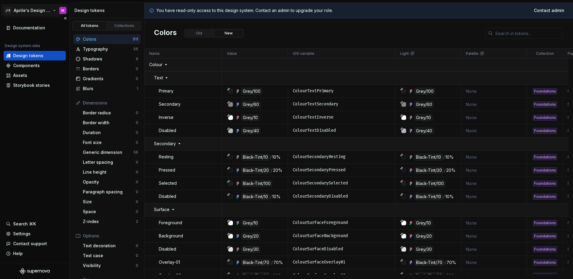
click at [45, 12] on html "🚀S Aprile's Design System M Documentation Design system data Design tokens Comp…" at bounding box center [286, 139] width 573 height 279
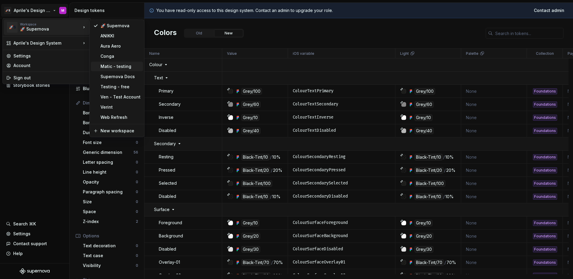
click at [116, 69] on div "Matic - testing" at bounding box center [121, 66] width 40 height 6
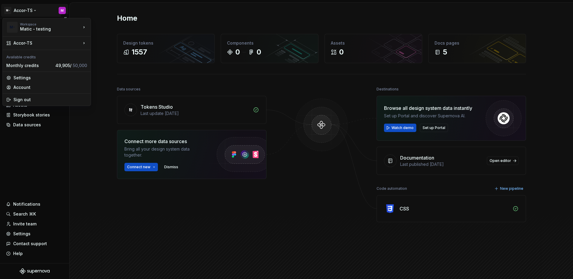
click at [26, 13] on html "M- Accor-TS M Home Documentation Analytics Code automation Design system data D…" at bounding box center [286, 139] width 573 height 279
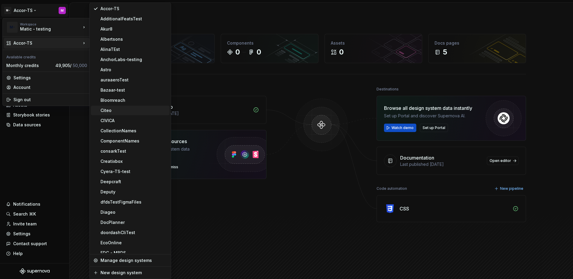
click at [117, 109] on div "Citeo" at bounding box center [134, 110] width 67 height 6
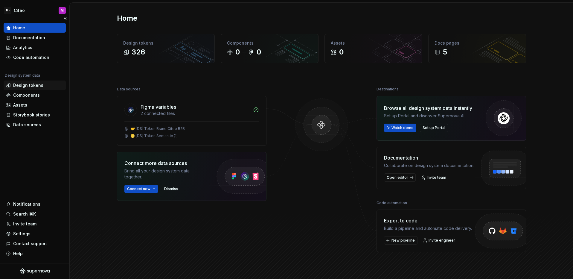
click at [33, 84] on div "Design tokens" at bounding box center [28, 85] width 30 height 6
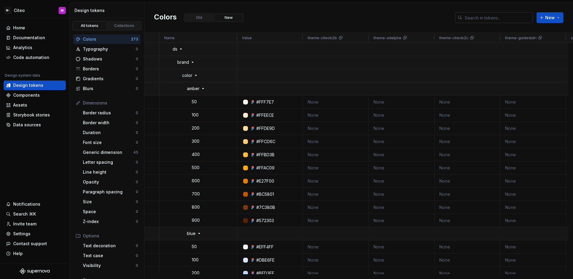
click at [481, 21] on input "text" at bounding box center [498, 17] width 71 height 11
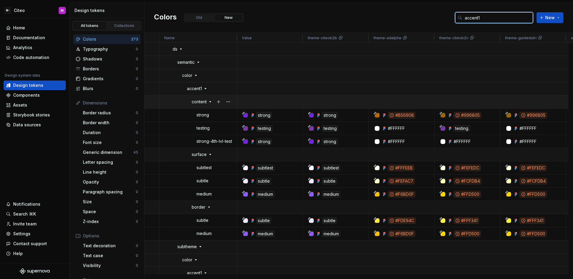
type input "accent1"
click at [213, 102] on div "content" at bounding box center [203, 102] width 60 height 12
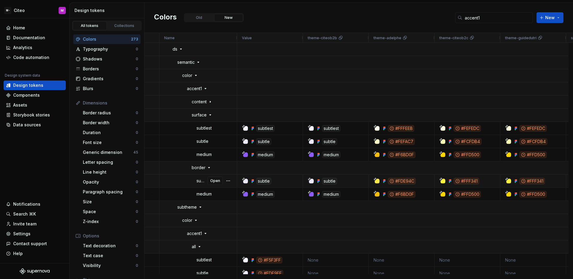
scroll to position [45, 0]
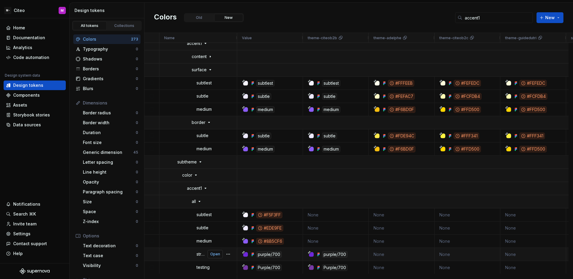
click at [212, 254] on span "Open" at bounding box center [215, 254] width 10 height 5
click at [213, 254] on span "Open" at bounding box center [215, 254] width 10 height 5
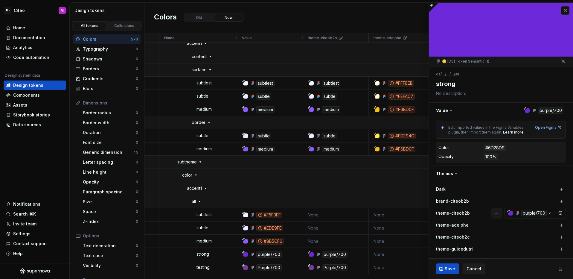
click at [492, 212] on button "button" at bounding box center [497, 213] width 11 height 11
click at [449, 264] on button "Save" at bounding box center [447, 268] width 23 height 11
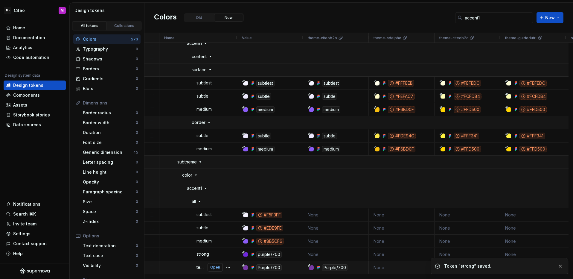
click at [215, 268] on span "Open" at bounding box center [215, 267] width 10 height 5
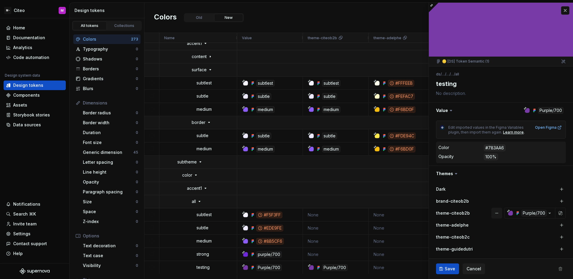
click at [494, 214] on button "button" at bounding box center [497, 213] width 11 height 11
click at [446, 266] on span "Save" at bounding box center [450, 269] width 10 height 6
type textarea "*"
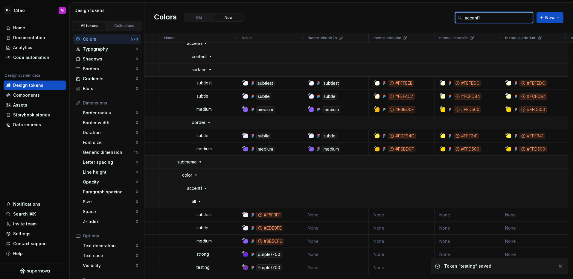
click at [502, 19] on input "accent1" at bounding box center [498, 17] width 71 height 11
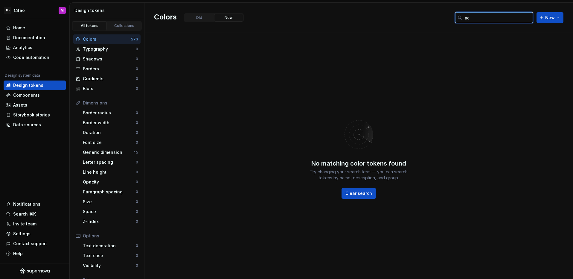
type input "a"
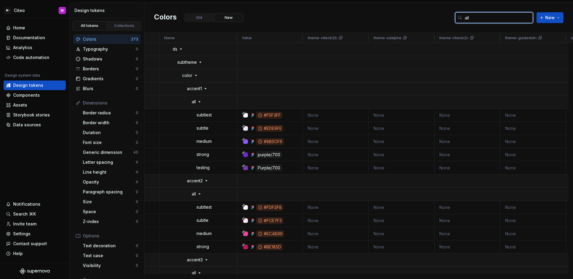
drag, startPoint x: 473, startPoint y: 17, endPoint x: 455, endPoint y: 14, distance: 17.8
click at [455, 14] on div "Colors Old New all New" at bounding box center [359, 18] width 429 height 30
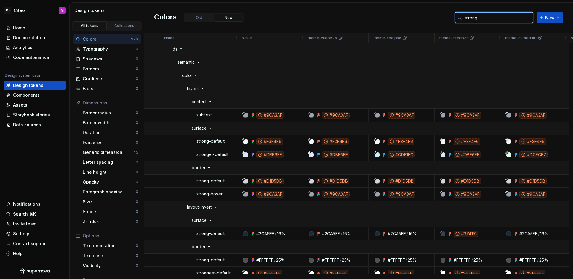
type input "strong"
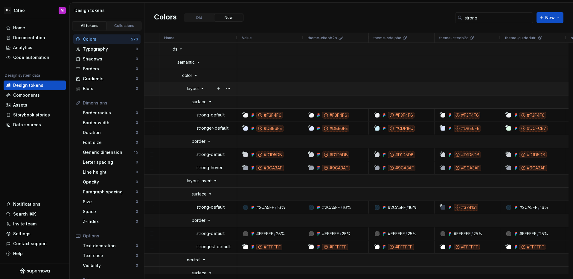
click at [201, 86] on icon at bounding box center [202, 88] width 5 height 5
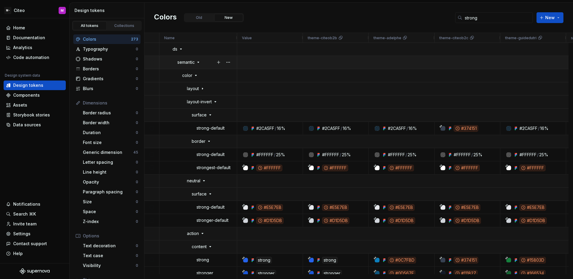
click at [199, 63] on icon at bounding box center [198, 62] width 5 height 5
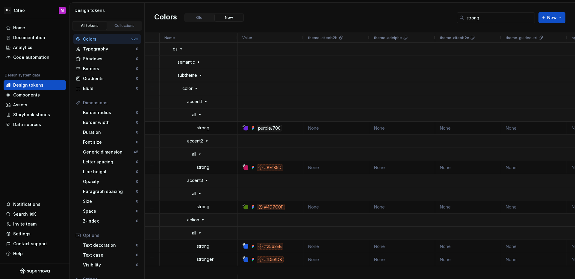
click at [267, 12] on div "Colors Old New strong New" at bounding box center [360, 18] width 430 height 30
click at [204, 139] on icon at bounding box center [206, 141] width 5 height 5
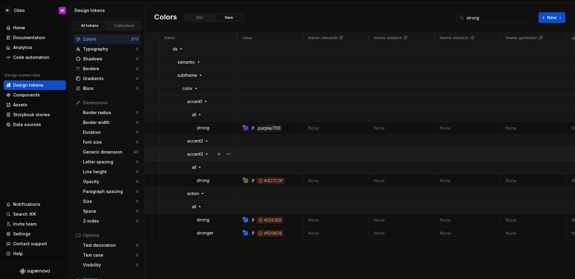
click at [205, 158] on div "accent3" at bounding box center [198, 154] width 22 height 12
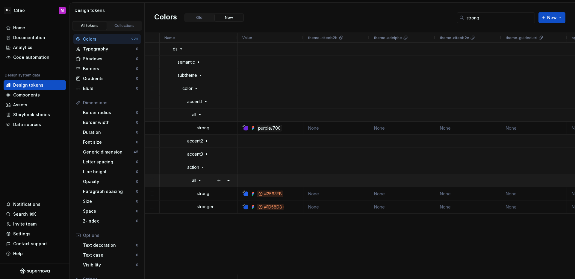
click at [200, 182] on icon at bounding box center [199, 180] width 5 height 5
click at [246, 200] on div "purple/700 None None None None None None" at bounding box center [405, 159] width 337 height 232
click at [295, 222] on div "purple/700 None None None None None None" at bounding box center [405, 159] width 337 height 232
click at [276, 202] on div "purple/700 None None None None None None" at bounding box center [405, 159] width 337 height 232
click at [201, 18] on button "Old" at bounding box center [199, 18] width 29 height 8
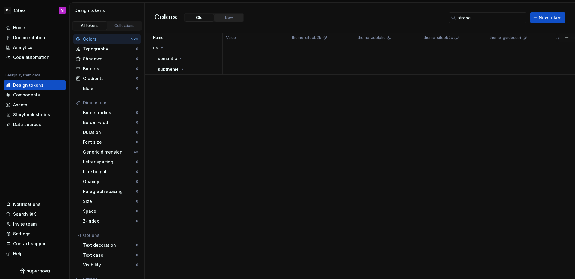
click at [224, 18] on button "New" at bounding box center [228, 18] width 29 height 8
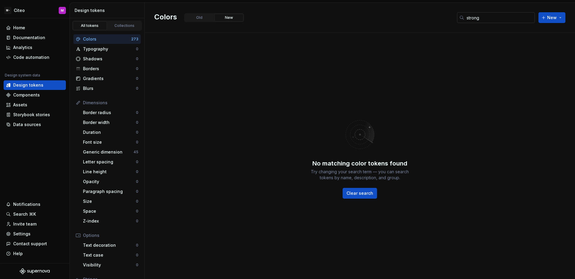
click at [484, 17] on input "strong" at bounding box center [499, 17] width 71 height 11
click at [203, 18] on button "Old" at bounding box center [199, 18] width 29 height 8
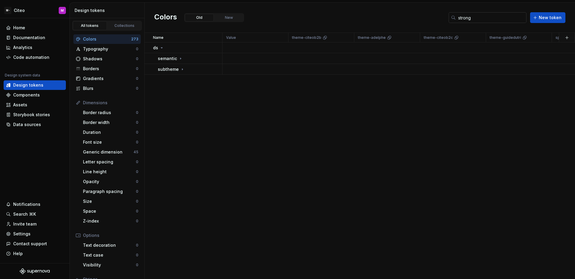
click at [494, 17] on input "strong" at bounding box center [490, 17] width 71 height 11
click at [377, 116] on div "Name Value theme-citeob2b theme-adelphe theme-citeob2c theme-guidedutri space-c…" at bounding box center [360, 156] width 430 height 247
click at [178, 69] on div "subtheme" at bounding box center [171, 69] width 27 height 6
click at [178, 79] on icon at bounding box center [176, 80] width 5 height 5
click at [184, 94] on td "accent1" at bounding box center [184, 91] width 78 height 11
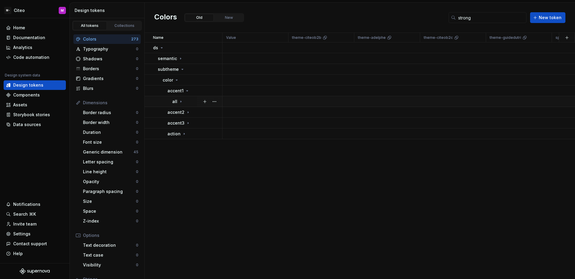
click at [184, 102] on div "all" at bounding box center [197, 102] width 50 height 6
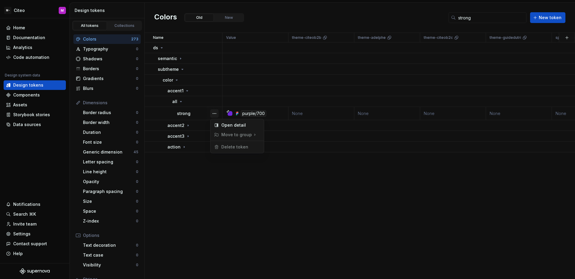
click at [212, 114] on button "button" at bounding box center [214, 114] width 8 height 8
click at [221, 123] on div "Open detail" at bounding box center [240, 125] width 39 height 6
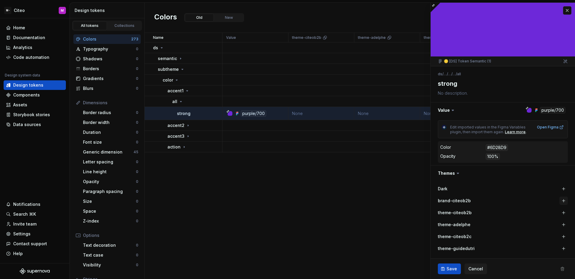
click at [561, 200] on button "button" at bounding box center [563, 201] width 8 height 8
type textarea "*"
click at [563, 11] on button "button" at bounding box center [567, 10] width 8 height 8
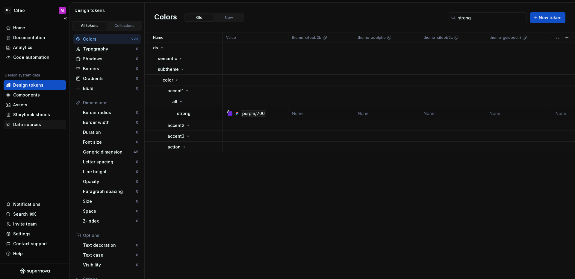
click at [36, 126] on div "Data sources" at bounding box center [27, 125] width 28 height 6
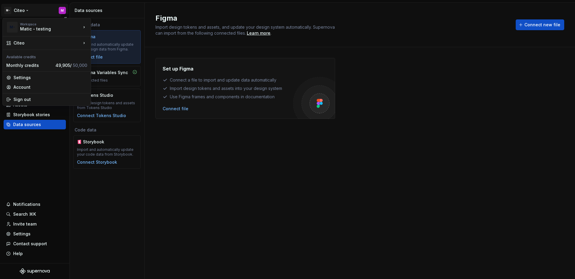
click at [26, 8] on html "M- Citeo M Home Documentation Analytics Code automation Design system data Desi…" at bounding box center [287, 139] width 575 height 279
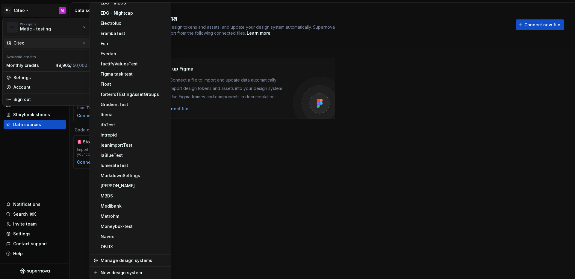
scroll to position [565, 0]
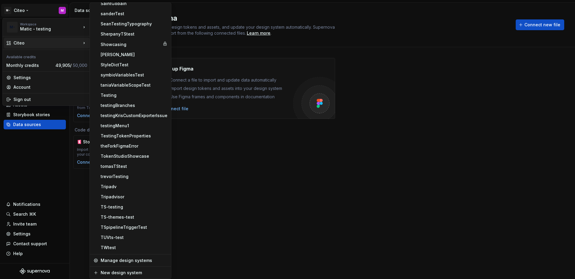
click at [248, 172] on html "M- Citeo M Home Documentation Analytics Code automation Design system data Desi…" at bounding box center [287, 139] width 575 height 279
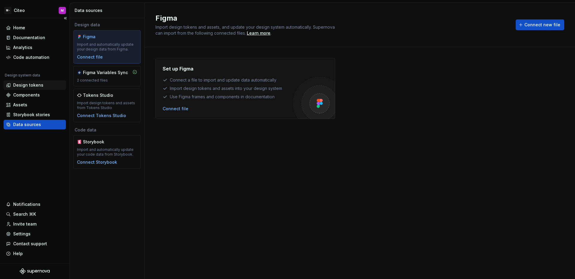
click at [27, 85] on div "Design tokens" at bounding box center [28, 85] width 30 height 6
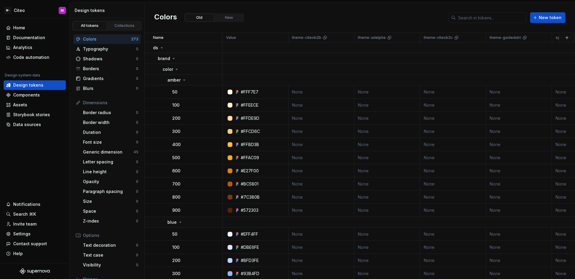
click at [289, 19] on div "Colors Old New New token" at bounding box center [360, 18] width 430 height 30
click at [461, 16] on input "text" at bounding box center [490, 17] width 71 height 11
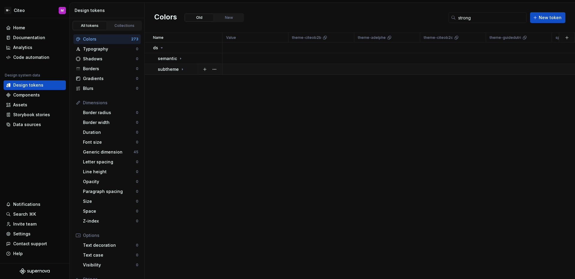
click at [183, 69] on icon at bounding box center [182, 69] width 5 height 5
click at [182, 79] on div "color" at bounding box center [191, 80] width 59 height 6
click at [184, 95] on td "accent1" at bounding box center [184, 91] width 78 height 11
click at [188, 105] on td "all" at bounding box center [184, 101] width 78 height 11
click at [315, 115] on td "None" at bounding box center [321, 113] width 66 height 13
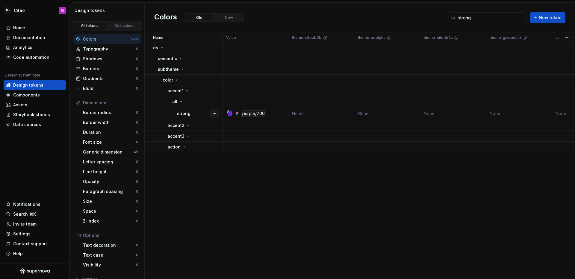
click at [212, 112] on button "button" at bounding box center [214, 114] width 8 height 8
click at [197, 166] on html "M- Citeo M Home Documentation Analytics Code automation Design system data Desi…" at bounding box center [287, 139] width 575 height 279
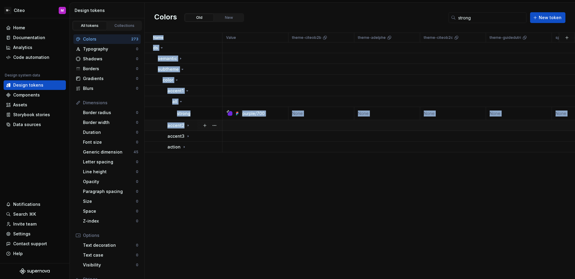
drag, startPoint x: 193, startPoint y: 162, endPoint x: 197, endPoint y: 129, distance: 32.8
click at [197, 129] on div "Name Value theme-citeob2b theme-adelphe theme-citeob2c theme-guidedutri space-c…" at bounding box center [360, 156] width 430 height 247
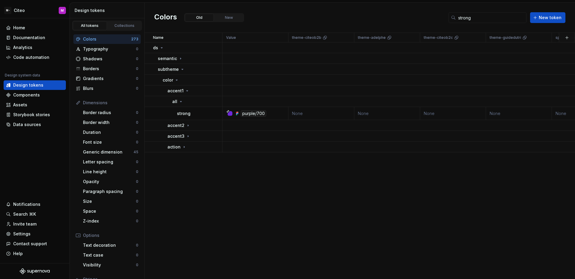
click at [195, 161] on div "Name Value theme-citeob2b theme-adelphe theme-citeob2c theme-guidedutri space-c…" at bounding box center [360, 156] width 430 height 247
click at [478, 22] on input "strong" at bounding box center [490, 17] width 71 height 11
drag, startPoint x: 455, startPoint y: 19, endPoint x: 451, endPoint y: 18, distance: 3.6
click at [451, 18] on div "strong" at bounding box center [487, 17] width 78 height 11
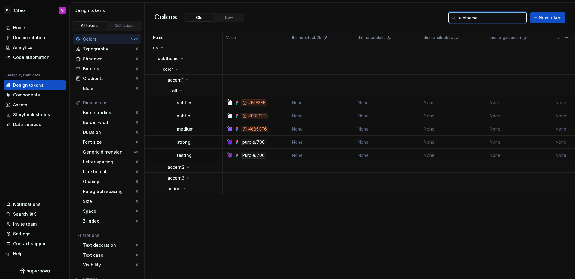
type input "subtheme"
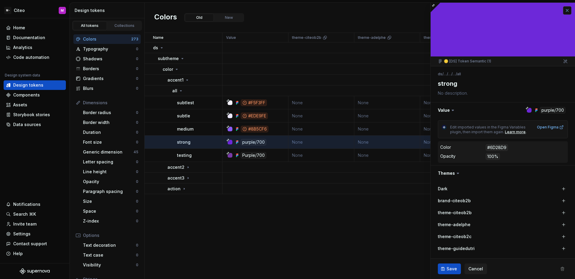
click at [563, 8] on button "button" at bounding box center [567, 10] width 8 height 8
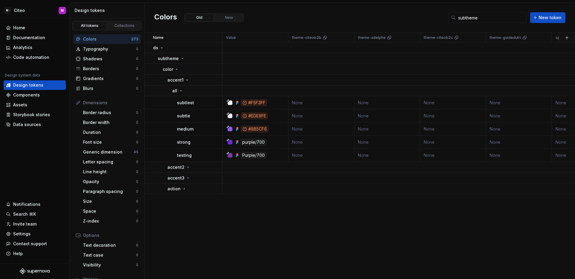
click at [347, 24] on div "Colors Old New subtheme New token" at bounding box center [360, 18] width 430 height 30
click at [212, 145] on button "button" at bounding box center [214, 142] width 8 height 8
click at [227, 153] on div "Open detail" at bounding box center [240, 154] width 39 height 6
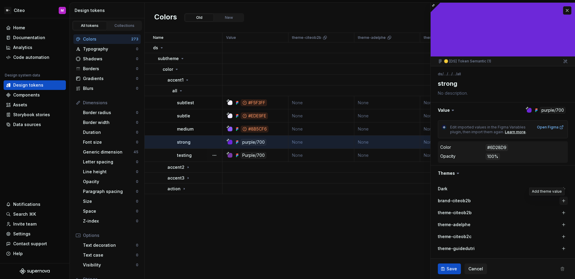
click at [560, 202] on button "button" at bounding box center [563, 201] width 8 height 8
click at [450, 270] on span "Save" at bounding box center [451, 269] width 10 height 6
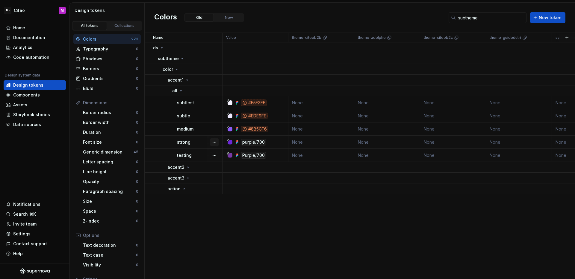
click at [213, 142] on button "button" at bounding box center [214, 142] width 8 height 8
click at [224, 153] on div "Open detail" at bounding box center [240, 154] width 39 height 6
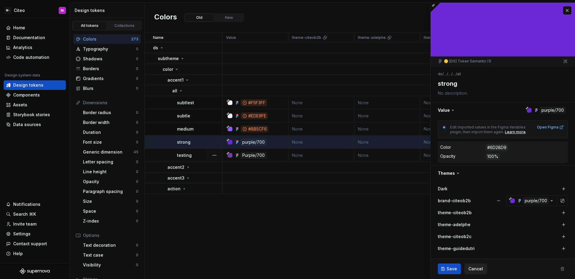
click at [475, 269] on span "Cancel" at bounding box center [475, 269] width 15 height 6
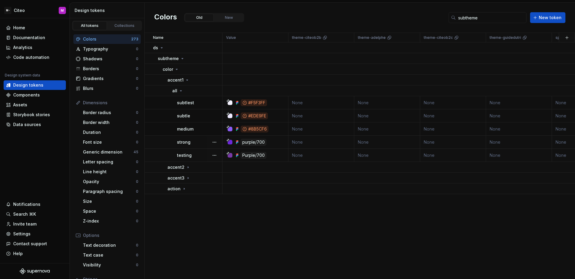
click at [209, 141] on div at bounding box center [214, 142] width 16 height 13
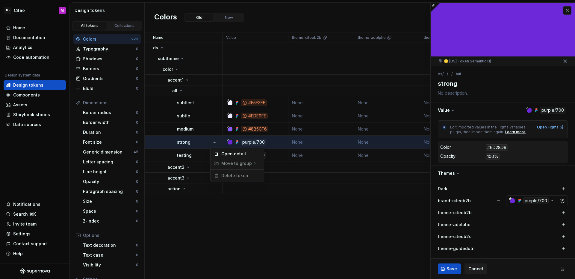
click at [214, 143] on button "button" at bounding box center [214, 142] width 8 height 8
click at [496, 199] on html "M- Citeo M Home Documentation Analytics Code automation Design system data Desi…" at bounding box center [287, 139] width 575 height 279
click at [495, 201] on button "button" at bounding box center [498, 201] width 11 height 11
click at [452, 271] on span "Save" at bounding box center [451, 269] width 10 height 6
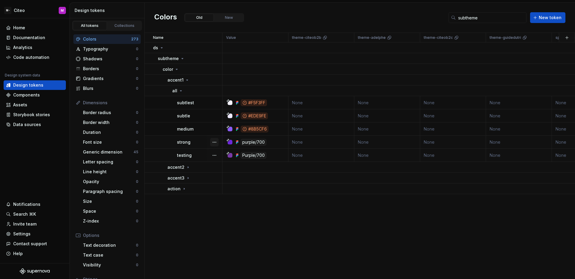
click at [212, 140] on button "button" at bounding box center [214, 142] width 8 height 8
click at [230, 152] on div "Open detail" at bounding box center [240, 154] width 39 height 6
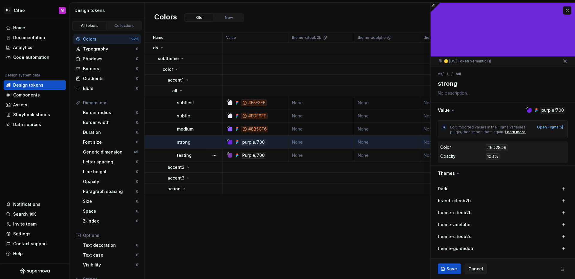
scroll to position [4, 0]
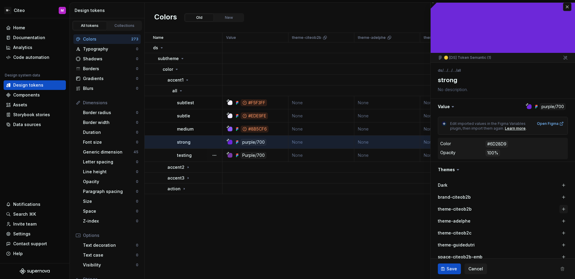
click at [559, 210] on button "button" at bounding box center [563, 209] width 8 height 8
click at [478, 274] on button "Cancel" at bounding box center [475, 269] width 22 height 11
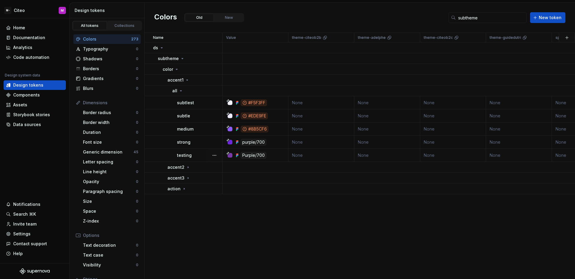
click at [322, 220] on div "Name Value theme-citeob2b theme-adelphe theme-citeob2c theme-guidedutri space-c…" at bounding box center [360, 156] width 430 height 247
click at [214, 143] on button "button" at bounding box center [214, 142] width 8 height 8
click at [226, 154] on div "Open detail" at bounding box center [240, 154] width 39 height 6
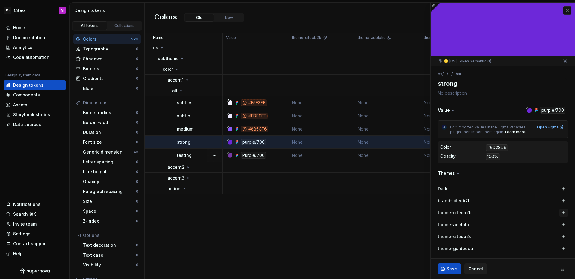
click at [559, 214] on button "button" at bounding box center [563, 213] width 8 height 8
click at [443, 269] on button "Save" at bounding box center [448, 269] width 23 height 11
click at [354, 221] on div "Name Value theme-citeob2b theme-adelphe theme-citeob2c theme-guidedutri space-c…" at bounding box center [360, 156] width 430 height 247
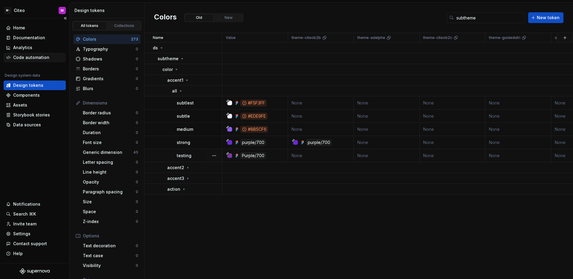
click at [32, 57] on div "Code automation" at bounding box center [31, 57] width 36 height 6
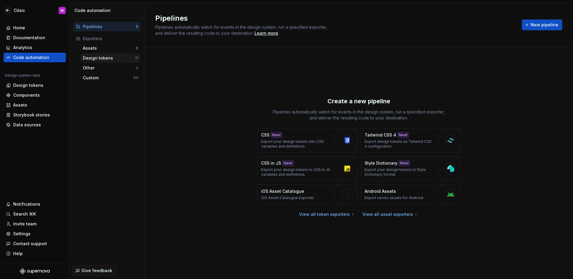
click at [99, 61] on div "Design tokens 11" at bounding box center [110, 58] width 60 height 10
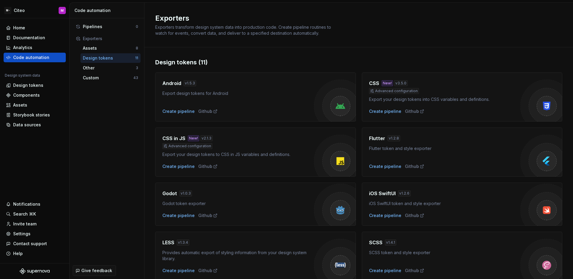
scroll to position [135, 0]
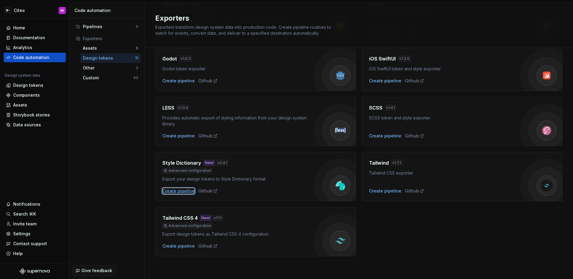
click at [180, 189] on div "Create pipeline" at bounding box center [178, 191] width 32 height 6
click at [186, 191] on div "Create pipeline" at bounding box center [178, 191] width 32 height 6
click at [186, 192] on div "Create pipeline" at bounding box center [178, 191] width 32 height 6
click at [406, 244] on div "Android v 1.5.3 Export design tokens for Android Create pipeline Github CSS New…" at bounding box center [358, 94] width 407 height 324
click at [186, 192] on div "Create pipeline" at bounding box center [178, 191] width 32 height 6
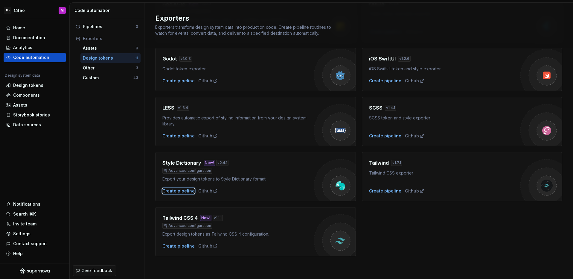
click at [186, 192] on div "Create pipeline" at bounding box center [178, 191] width 32 height 6
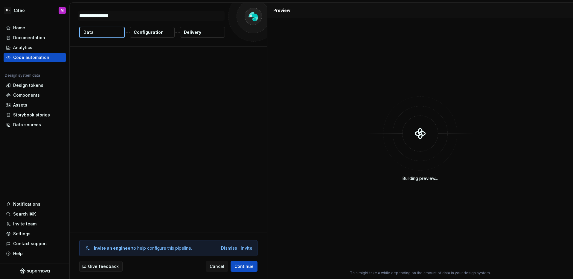
type textarea "*"
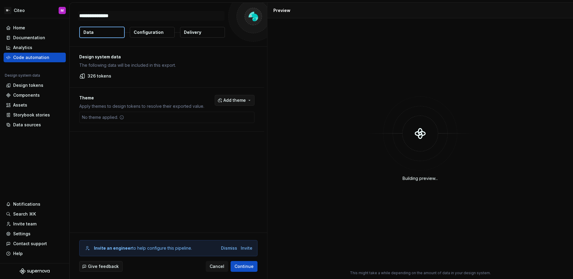
click at [225, 100] on span "Add theme" at bounding box center [235, 100] width 22 height 6
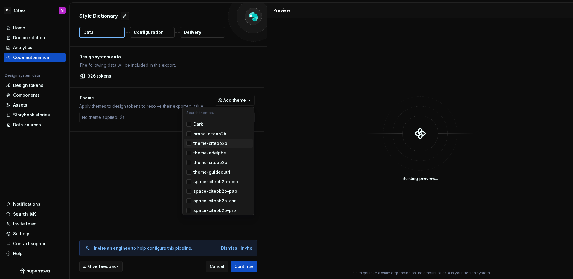
click at [187, 145] on div "Suggestions" at bounding box center [188, 143] width 5 height 5
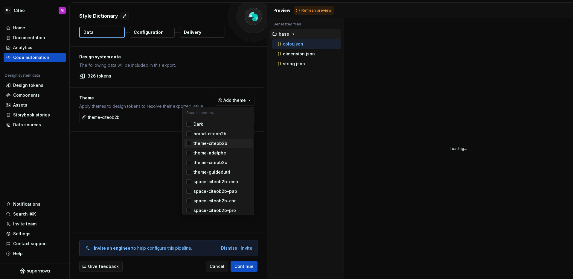
click at [161, 148] on html "M- Citeo M Home Documentation Analytics Code automation Design system data Desi…" at bounding box center [286, 139] width 573 height 279
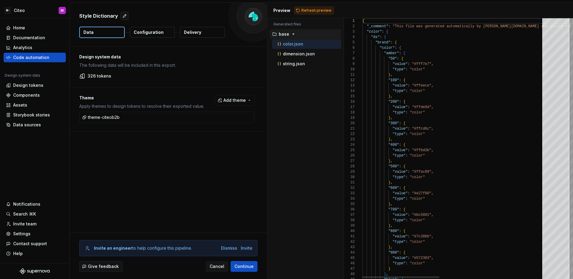
click at [149, 36] on button "Configuration" at bounding box center [152, 32] width 45 height 11
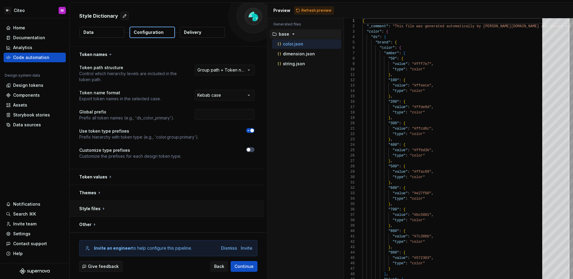
click at [167, 209] on button "button" at bounding box center [167, 209] width 195 height 16
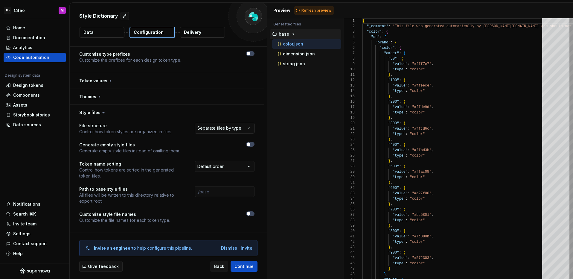
scroll to position [113, 0]
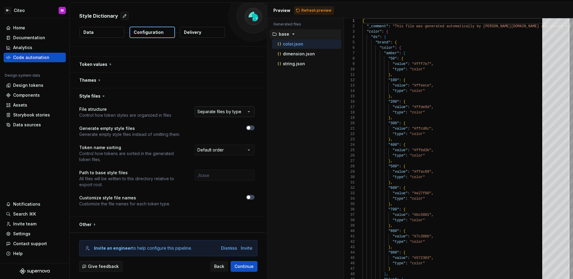
click at [225, 114] on html "**********" at bounding box center [286, 139] width 573 height 279
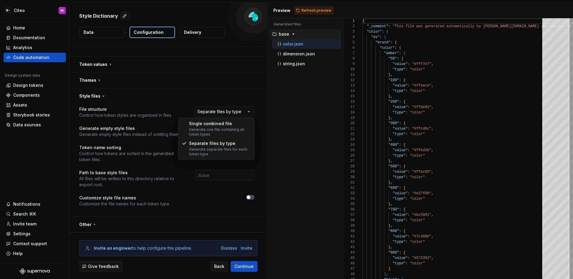
select select "**********"
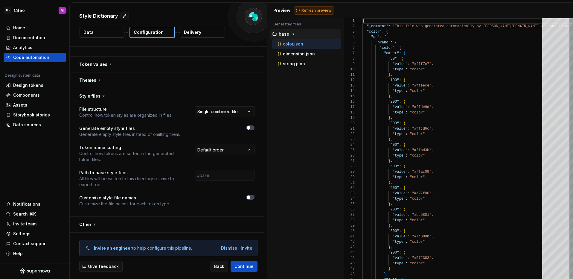
click at [312, 11] on span "Refresh preview" at bounding box center [317, 10] width 30 height 5
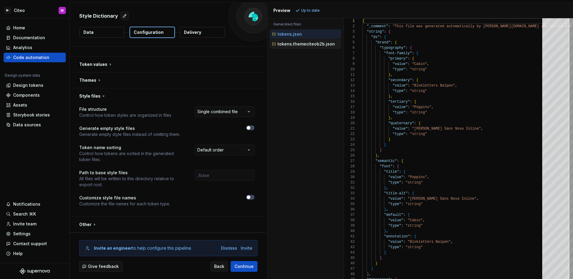
click at [310, 44] on p "tokens.themeciteob2b.json" at bounding box center [306, 44] width 57 height 5
type textarea "**********"
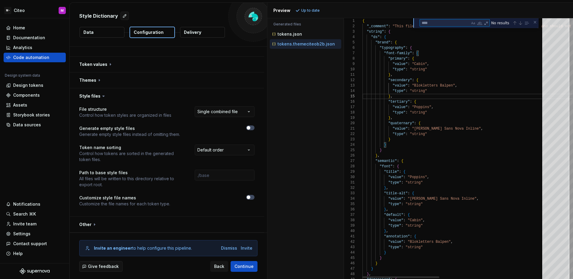
type textarea "*"
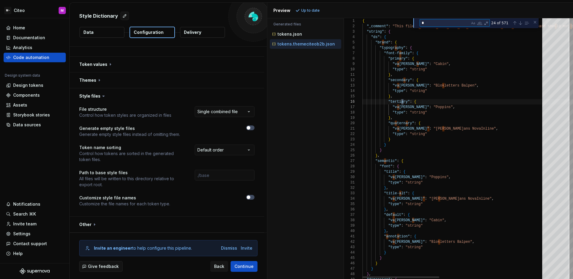
type textarea "**********"
type textarea "**"
type textarea "**********"
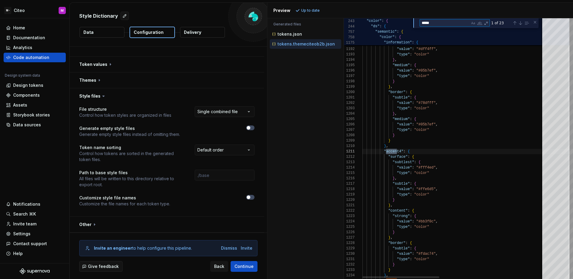
type textarea "******"
type textarea "**********"
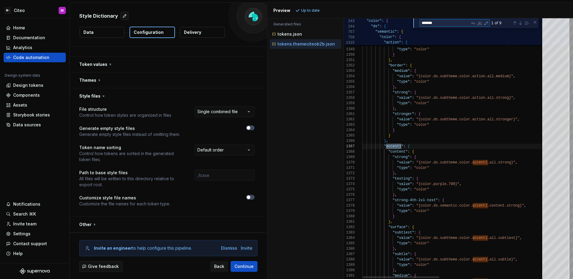
type textarea "*******"
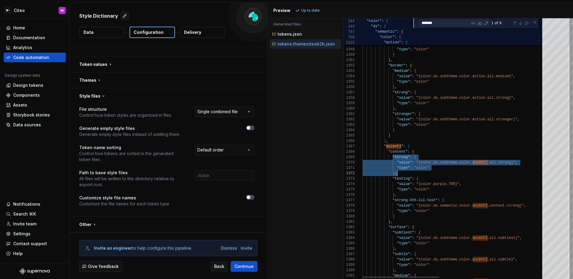
drag, startPoint x: 393, startPoint y: 157, endPoint x: 405, endPoint y: 173, distance: 20.3
drag, startPoint x: 384, startPoint y: 146, endPoint x: 411, endPoint y: 171, distance: 36.7
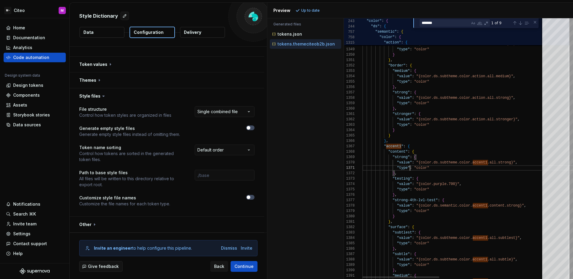
type textarea "**********"
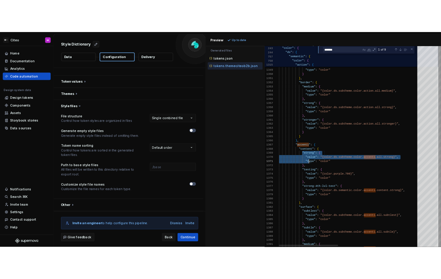
scroll to position [43, 35]
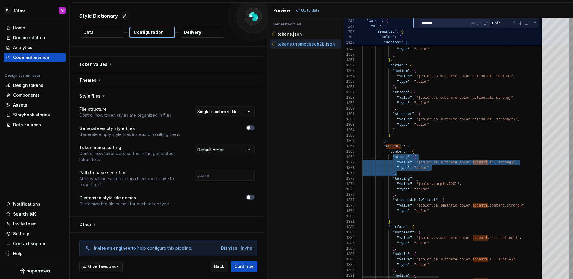
drag, startPoint x: 393, startPoint y: 156, endPoint x: 405, endPoint y: 171, distance: 19.4
click at [23, 7] on html "**********" at bounding box center [286, 139] width 573 height 279
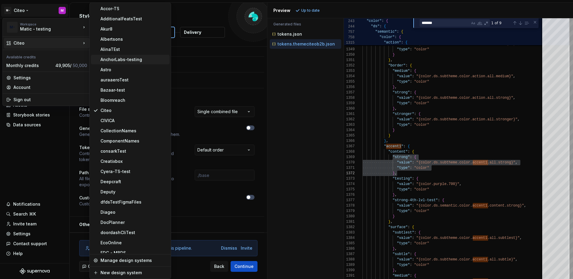
click at [125, 60] on div "AnchorLabs-testing" at bounding box center [134, 60] width 67 height 6
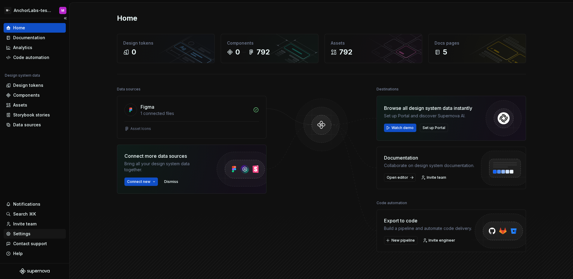
click at [22, 235] on div "Settings" at bounding box center [21, 234] width 17 height 6
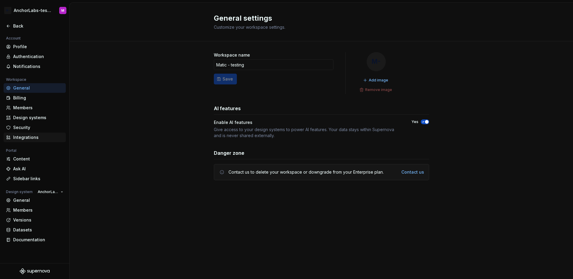
click at [26, 139] on div "Integrations" at bounding box center [38, 137] width 50 height 6
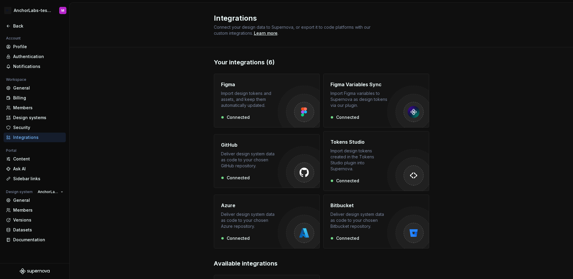
click at [249, 113] on div "Figma Import design tokens and assets, and keep them automatically updated. Con…" at bounding box center [249, 100] width 57 height 39
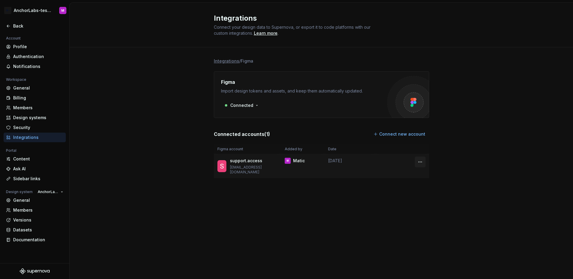
click at [420, 162] on html "M- AnchorLabs-testing M Back Account Profile Authentication Notifications Works…" at bounding box center [286, 139] width 573 height 279
click at [429, 186] on div "Remove connection" at bounding box center [447, 184] width 42 height 6
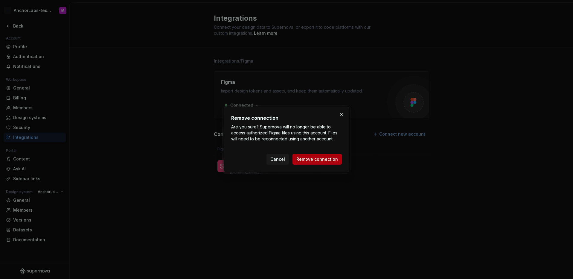
click at [326, 160] on span "Remove connection" at bounding box center [318, 159] width 42 height 6
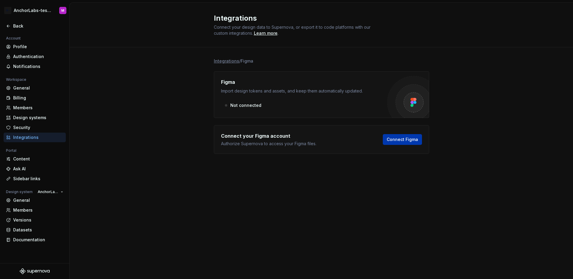
click at [399, 142] on button "Connect Figma" at bounding box center [402, 139] width 39 height 11
click at [101, 113] on div "Integrations / Figma Figma Import design tokens and assets, and keep them autom…" at bounding box center [322, 111] width 504 height 129
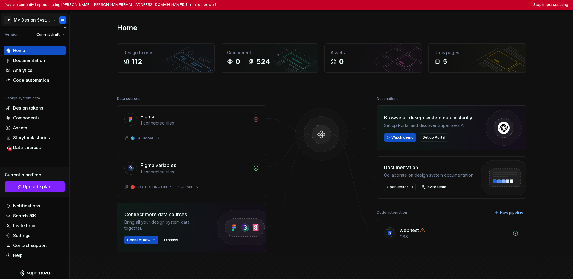
click at [30, 22] on html "You are currently impersonating [PERSON_NAME] ([PERSON_NAME][EMAIL_ADDRESS][DOM…" at bounding box center [286, 139] width 573 height 279
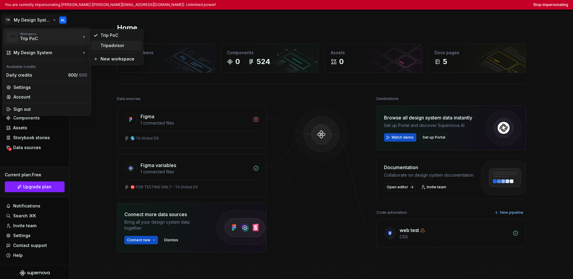
click at [115, 48] on div "Tripadvisor" at bounding box center [116, 46] width 51 height 10
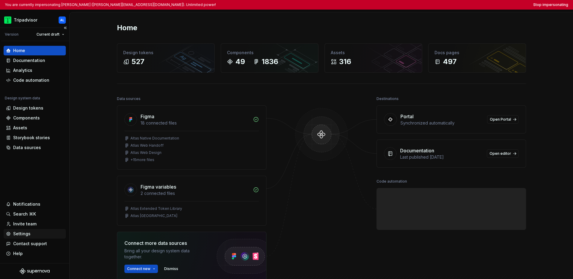
click at [24, 235] on div "Settings" at bounding box center [21, 234] width 17 height 6
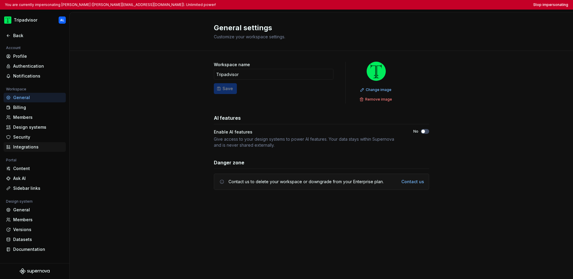
click at [33, 146] on div "Integrations" at bounding box center [38, 147] width 50 height 6
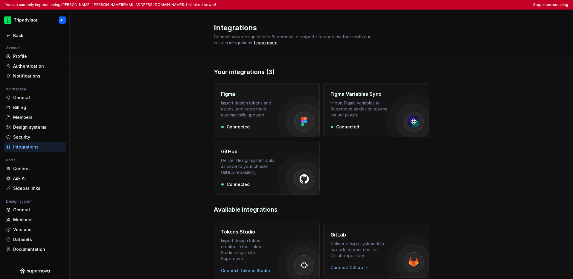
click at [266, 105] on div "Import design tokens and assets, and keep them automatically updated." at bounding box center [249, 109] width 57 height 18
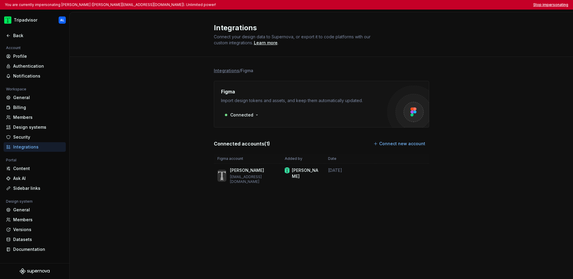
click at [441, 5] on button "Stop impersonating" at bounding box center [551, 4] width 35 height 5
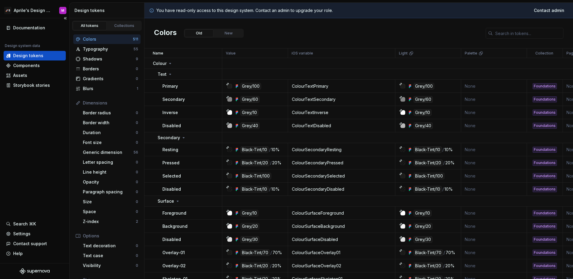
click at [60, 143] on div "Documentation Design system data Design tokens Components Assets Storybook stor…" at bounding box center [34, 140] width 69 height 245
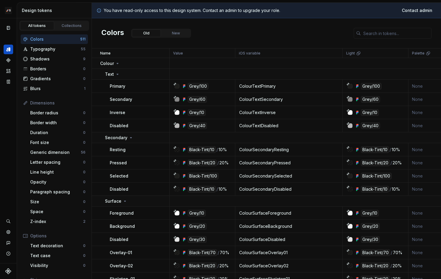
scroll to position [7, 0]
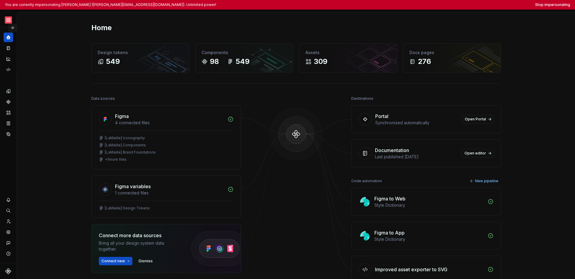
click at [15, 25] on button "Expand sidebar" at bounding box center [12, 28] width 8 height 8
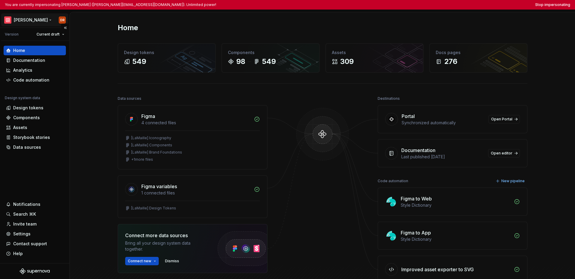
click at [19, 18] on html "You are currently impersonating [PERSON_NAME] ([PERSON_NAME][EMAIL_ADDRESS][DOM…" at bounding box center [287, 139] width 575 height 279
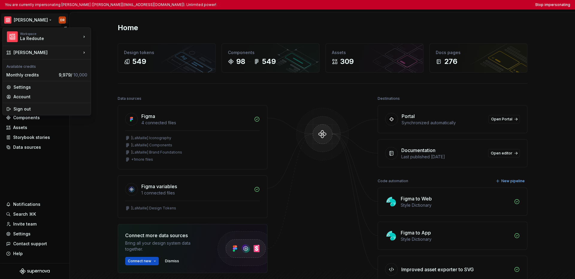
click at [29, 166] on html "You are currently impersonating [PERSON_NAME] ([PERSON_NAME][EMAIL_ADDRESS][DOM…" at bounding box center [287, 139] width 575 height 279
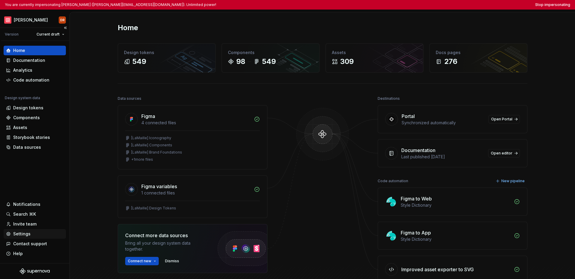
click at [23, 232] on div "Settings" at bounding box center [21, 234] width 17 height 6
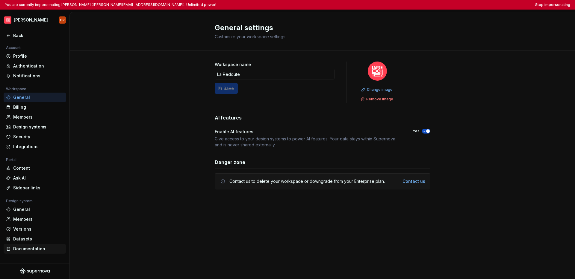
click at [26, 249] on div "Documentation" at bounding box center [38, 249] width 50 height 6
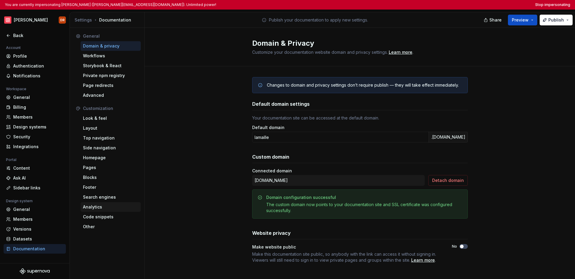
click at [103, 207] on div "Analytics" at bounding box center [110, 207] width 55 height 6
